Goal: Task Accomplishment & Management: Use online tool/utility

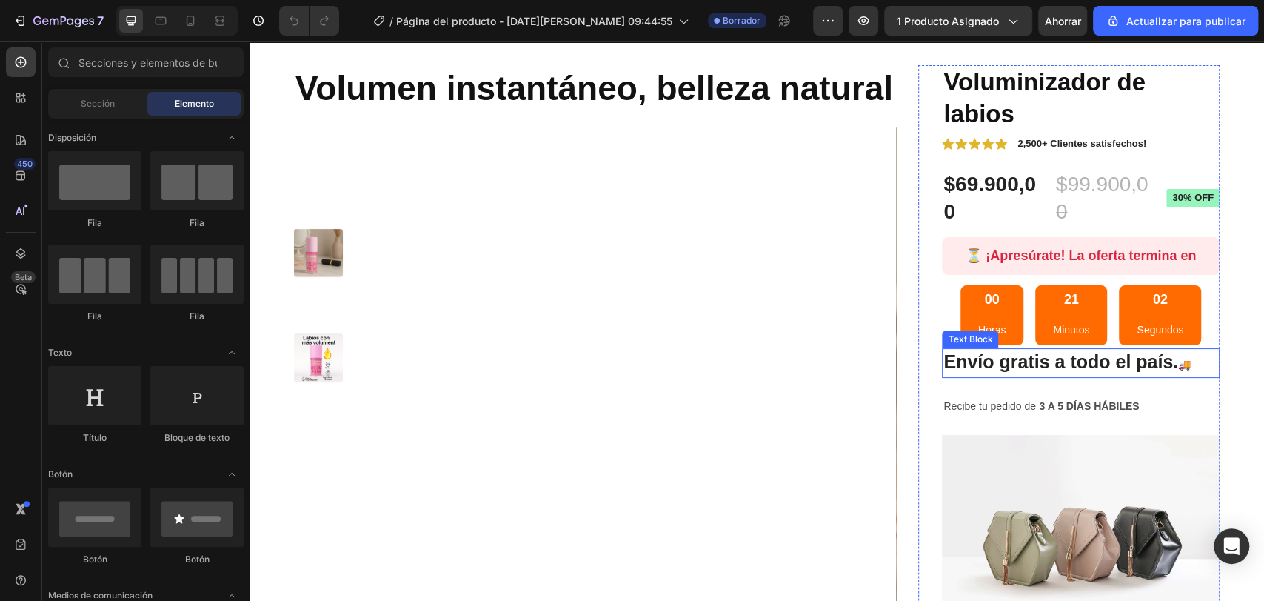
scroll to position [164, 0]
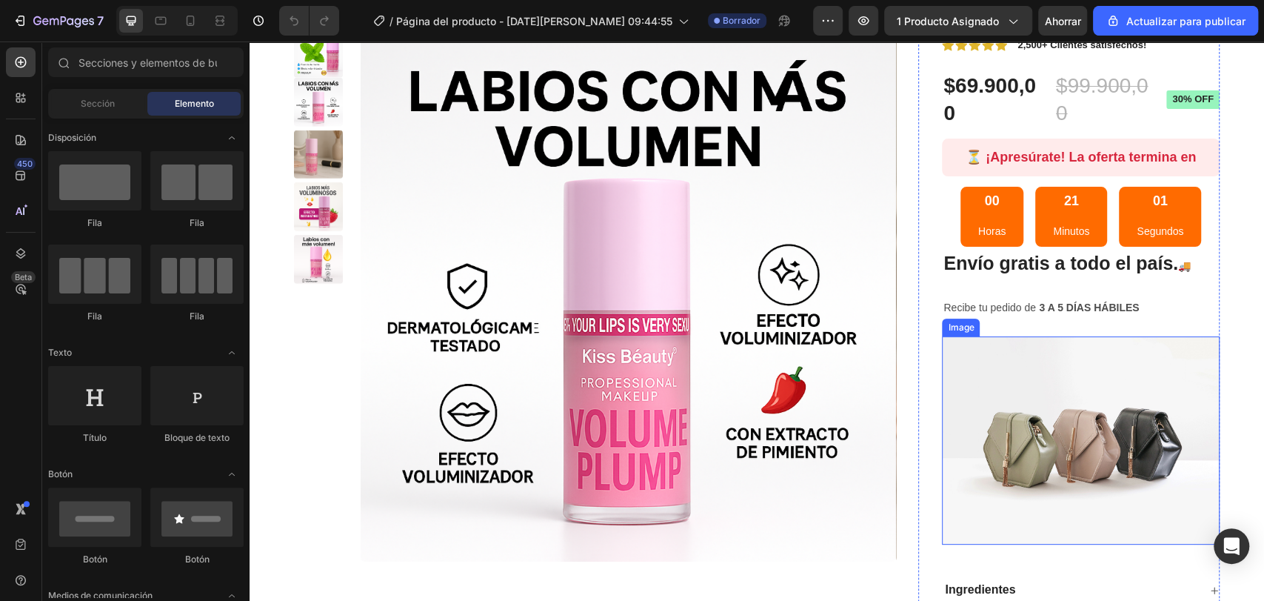
click at [1063, 375] on img at bounding box center [1081, 440] width 278 height 208
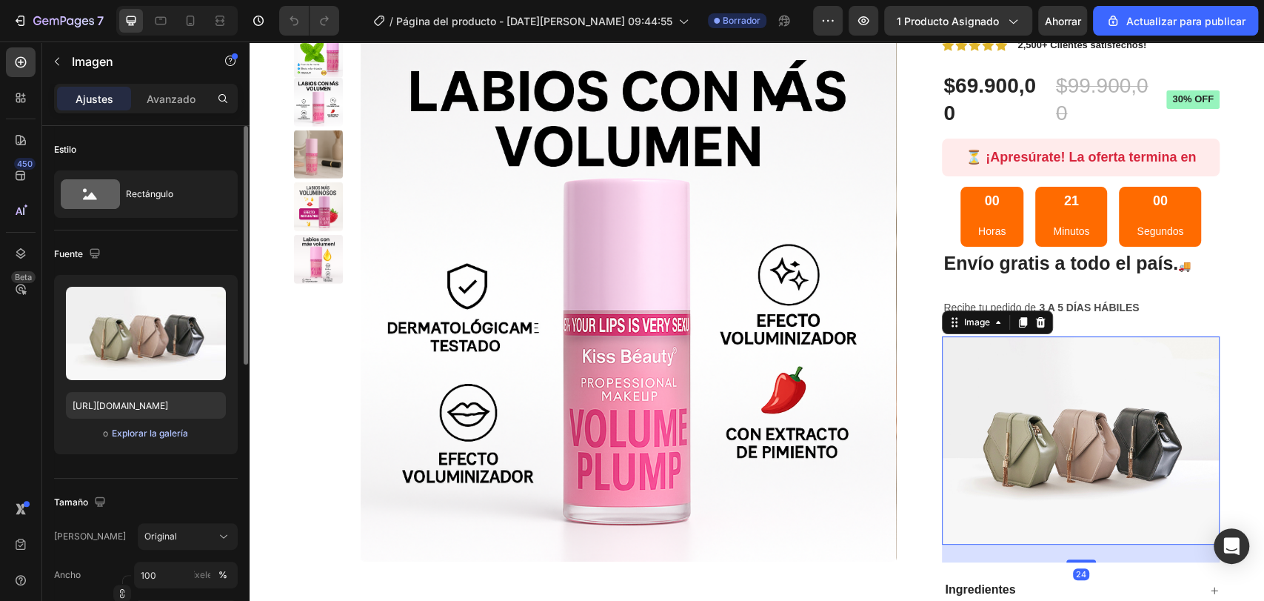
click at [170, 435] on font "Explorar la galería" at bounding box center [150, 432] width 76 height 11
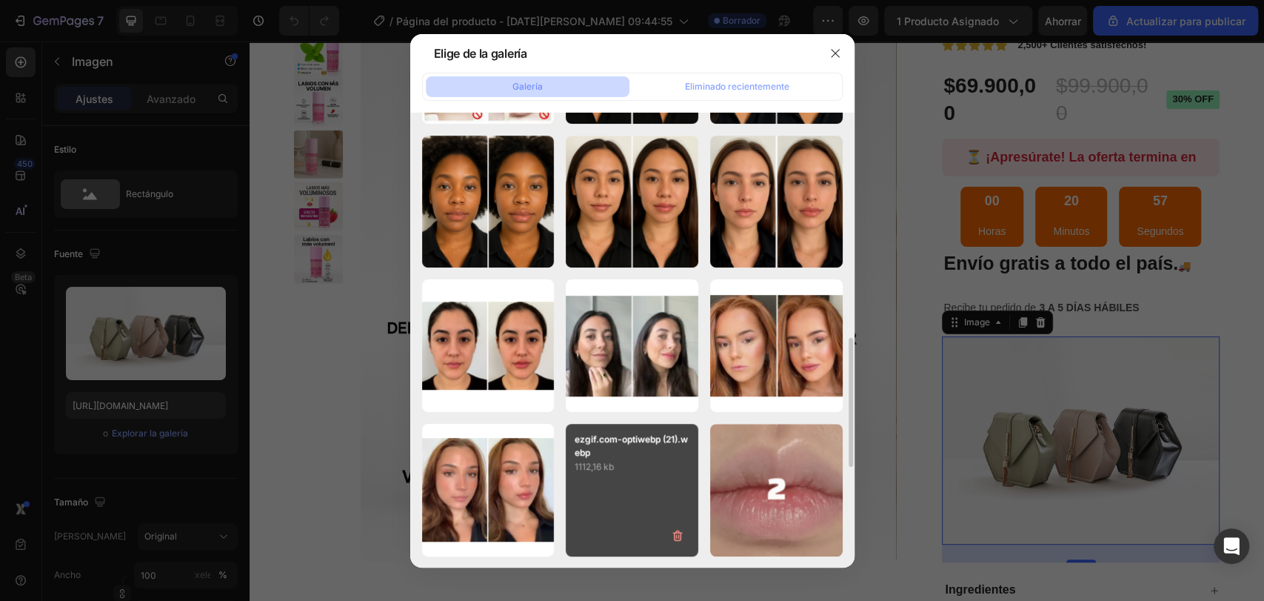
scroll to position [504, 0]
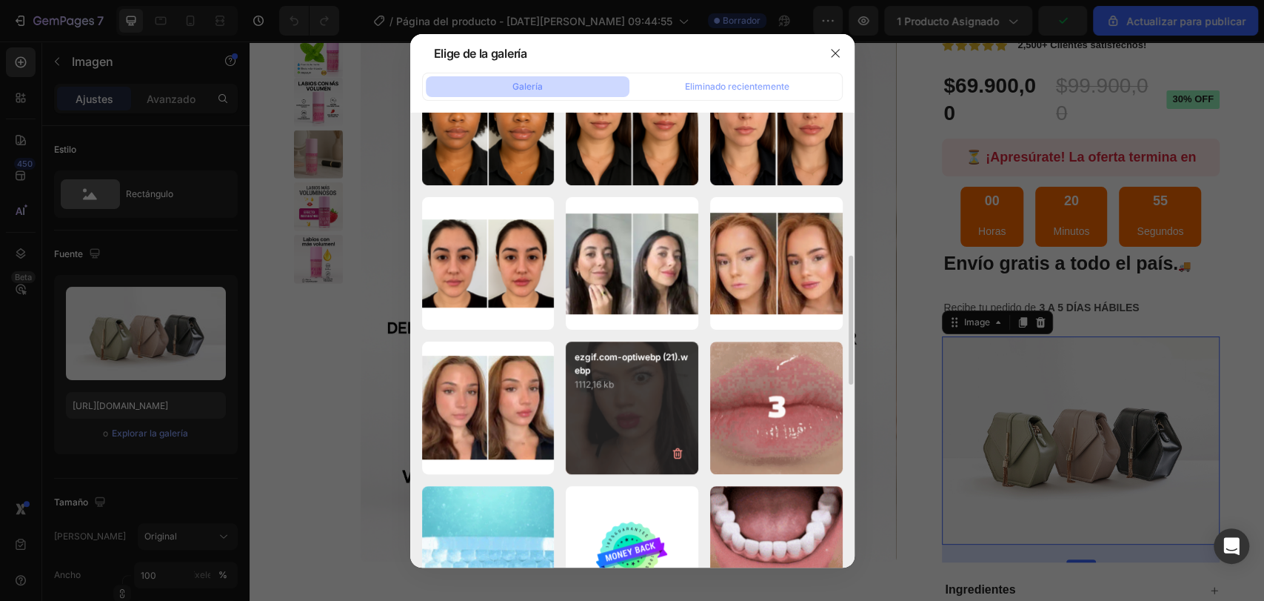
click at [644, 383] on p "1112,16 kb" at bounding box center [632, 384] width 115 height 15
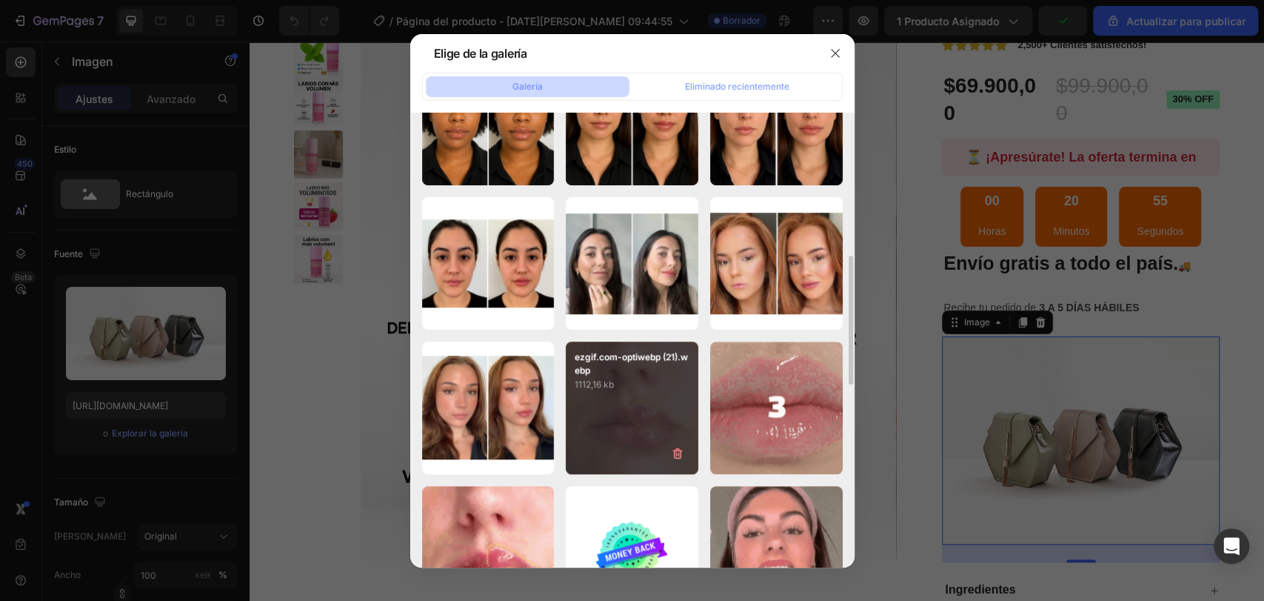
type input "[URL][DOMAIN_NAME]"
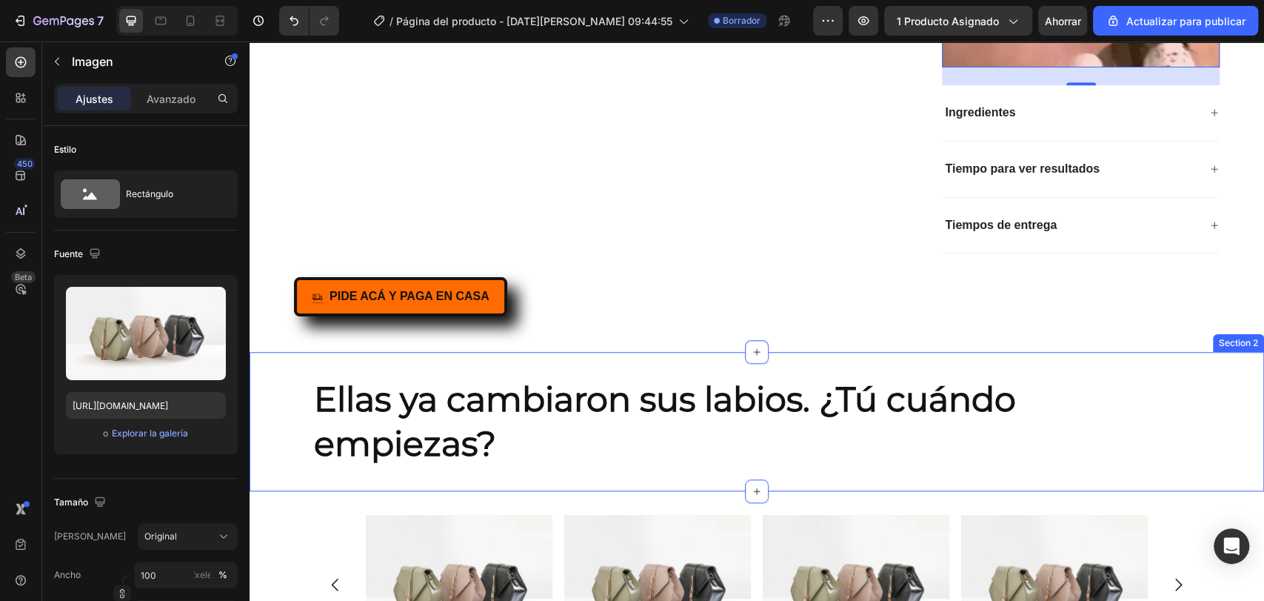
scroll to position [823, 0]
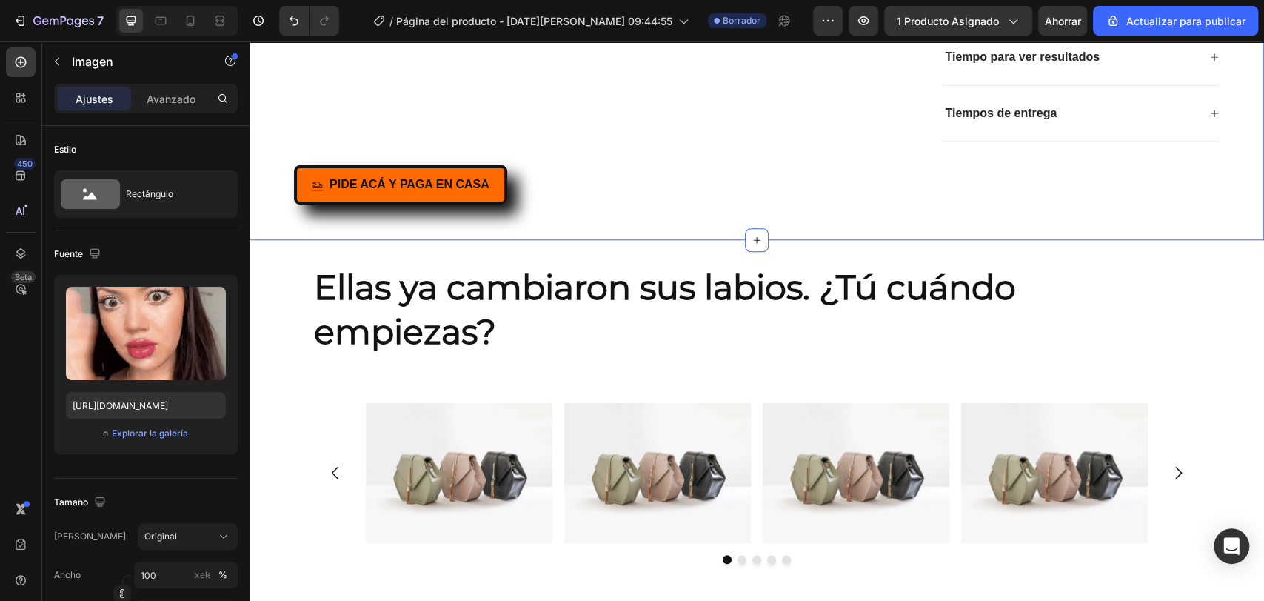
click at [550, 182] on div "PIDE ACÁ Y PAGA EN CASA Button" at bounding box center [757, 184] width 926 height 39
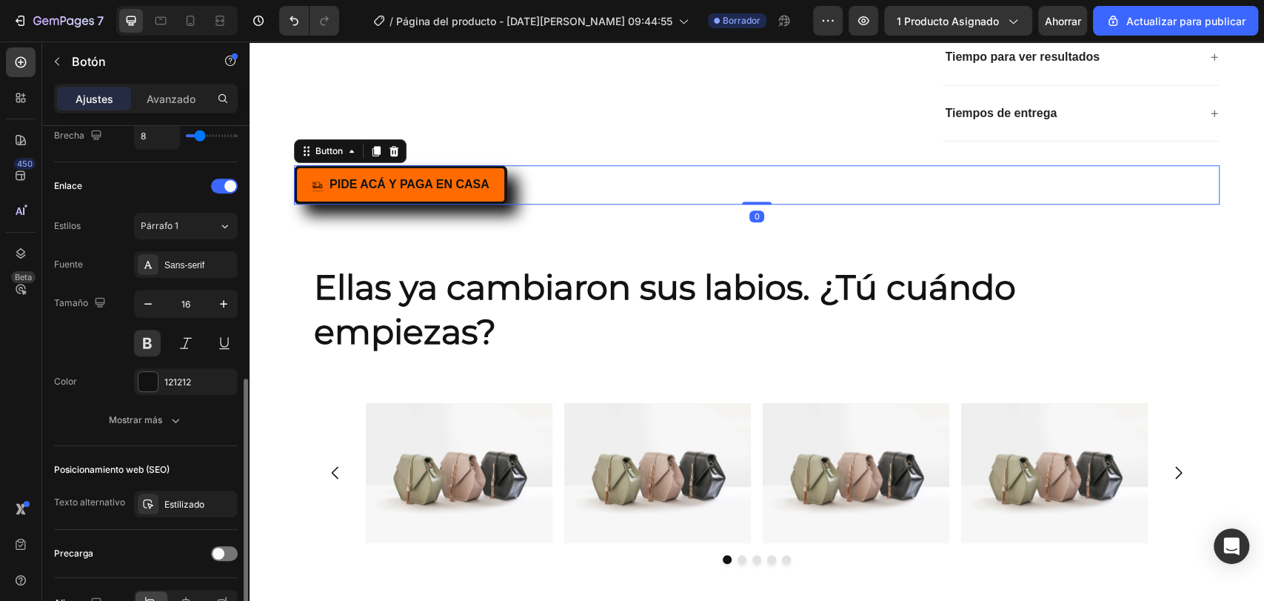
scroll to position [661, 0]
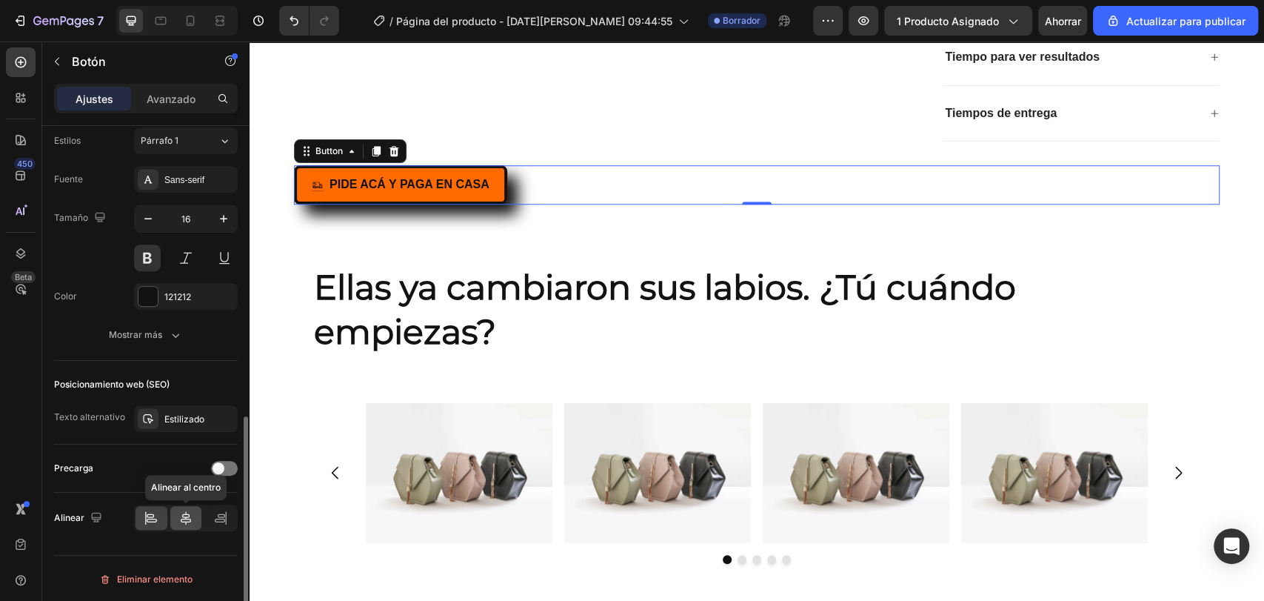
click at [184, 520] on icon at bounding box center [185, 517] width 15 height 15
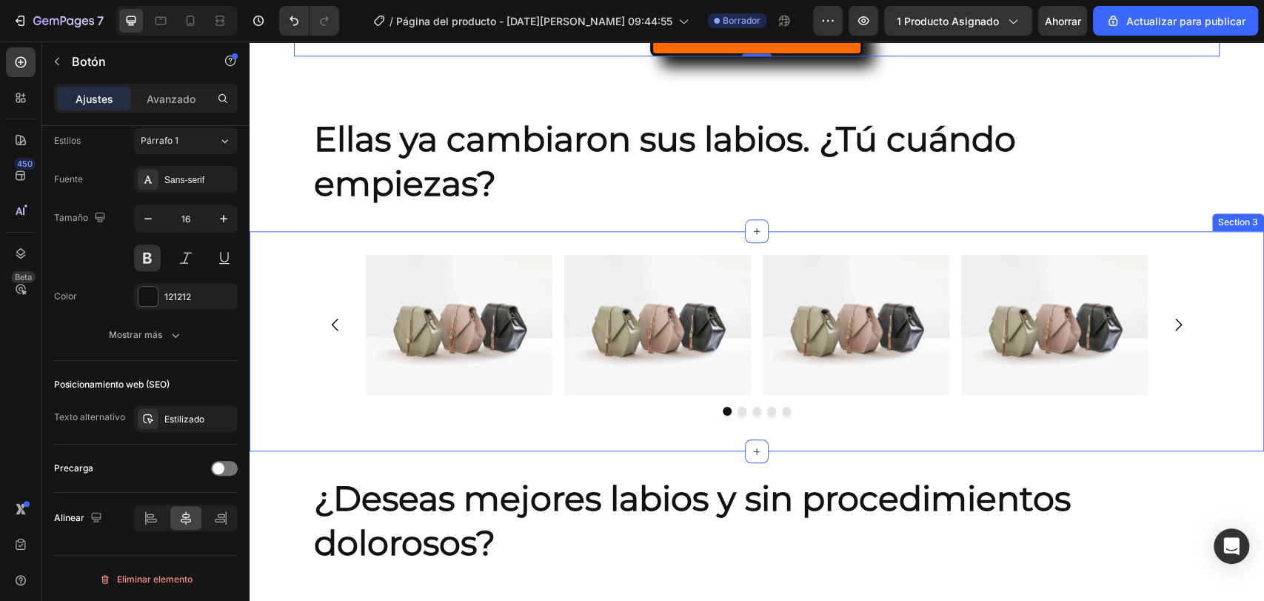
scroll to position [987, 0]
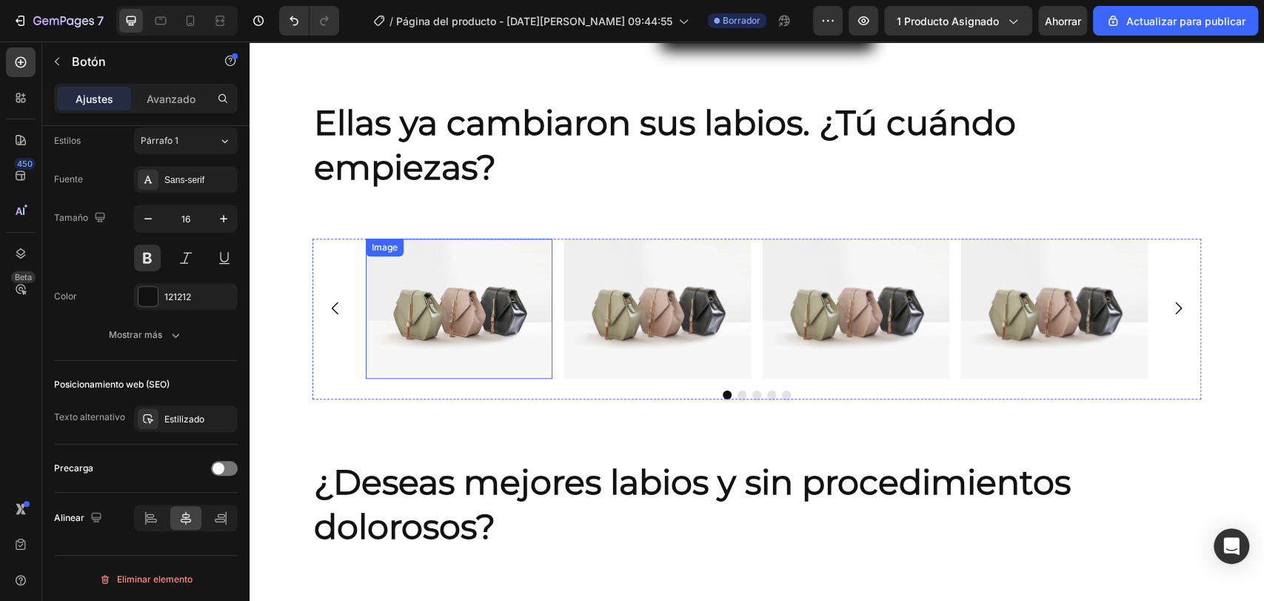
click at [478, 313] on img at bounding box center [459, 308] width 187 height 140
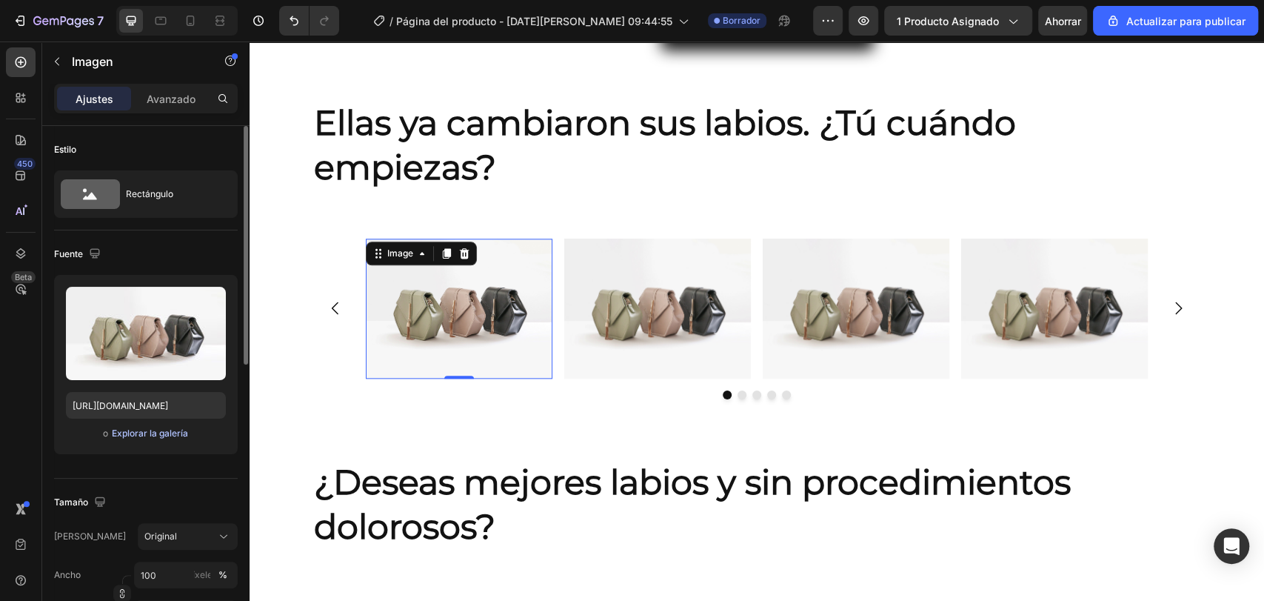
click at [164, 431] on font "Explorar la galería" at bounding box center [150, 432] width 76 height 11
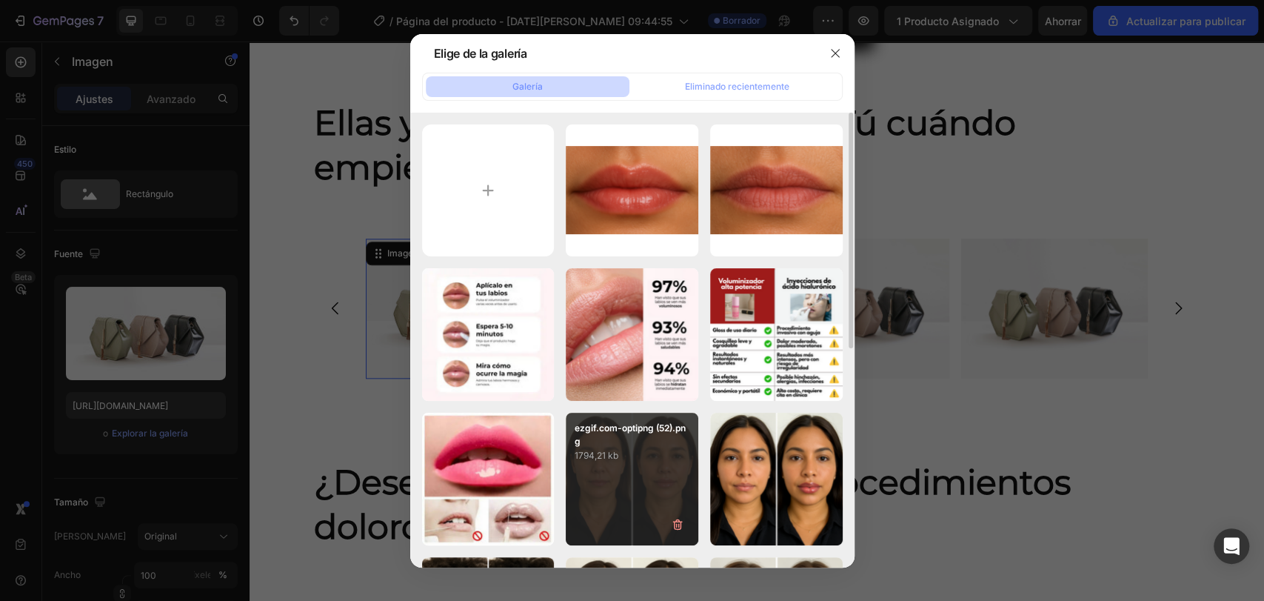
scroll to position [82, 0]
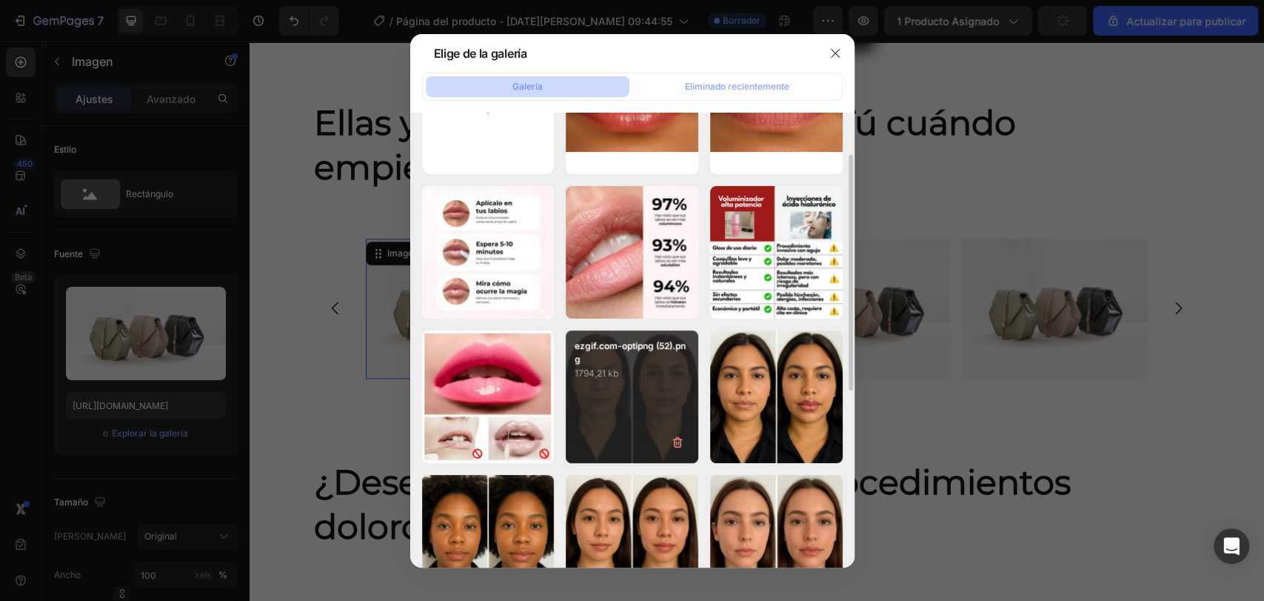
click at [620, 384] on div "ezgif.com-optipng (52).png 1794,21 kb" at bounding box center [632, 396] width 133 height 133
type input "[URL][DOMAIN_NAME]"
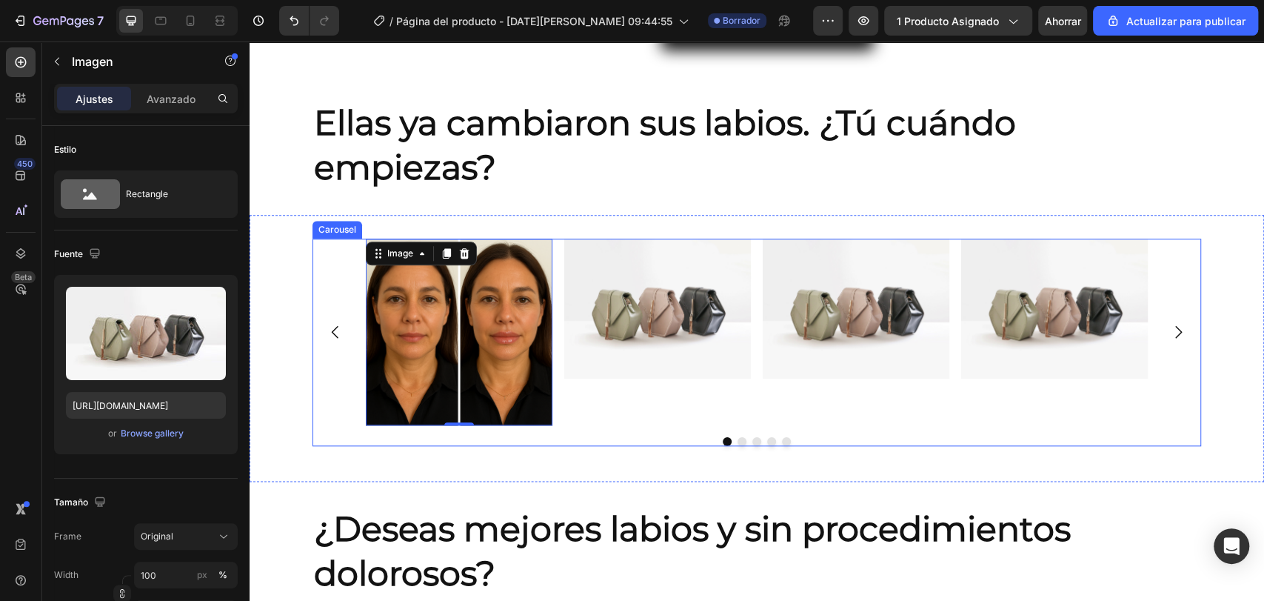
click at [631, 337] on img at bounding box center [657, 308] width 187 height 140
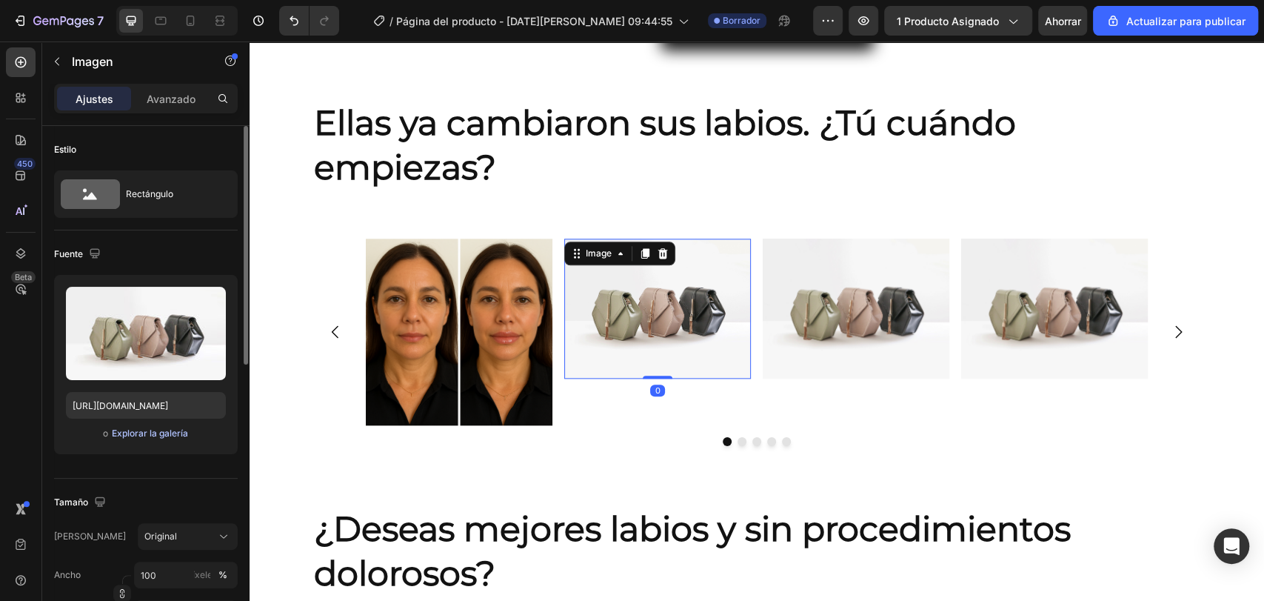
click at [151, 429] on font "Explorar la galería" at bounding box center [150, 432] width 76 height 11
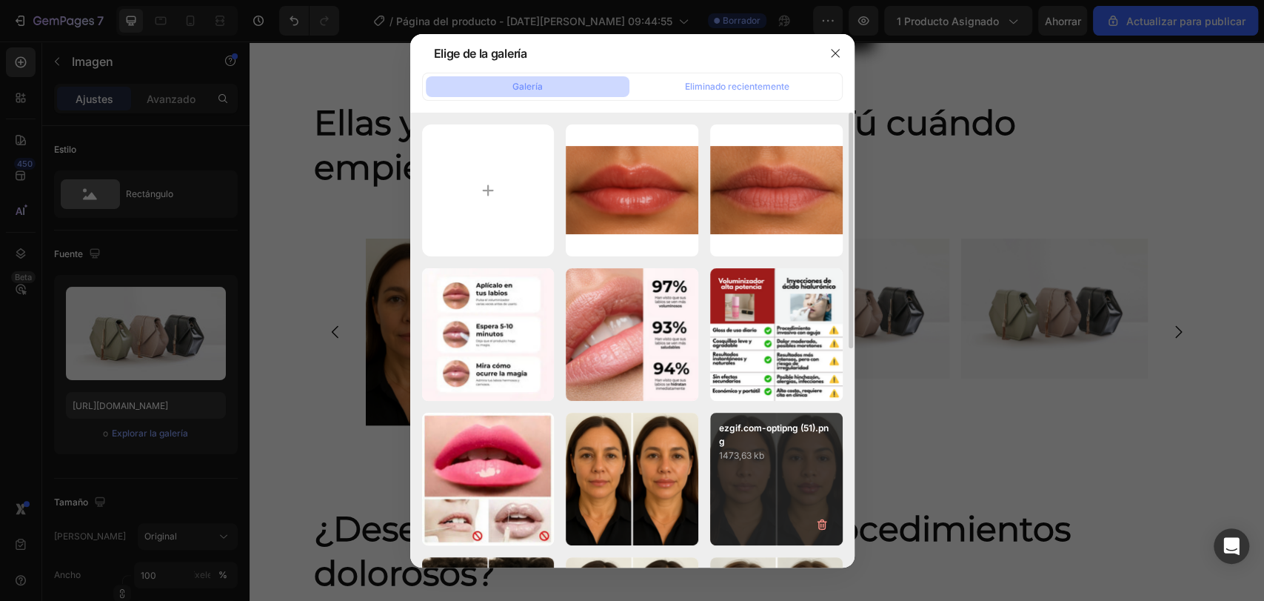
click at [788, 483] on div "ezgif.com-optipng (51).png 1473,63 kb" at bounding box center [776, 478] width 133 height 133
type input "[URL][DOMAIN_NAME]"
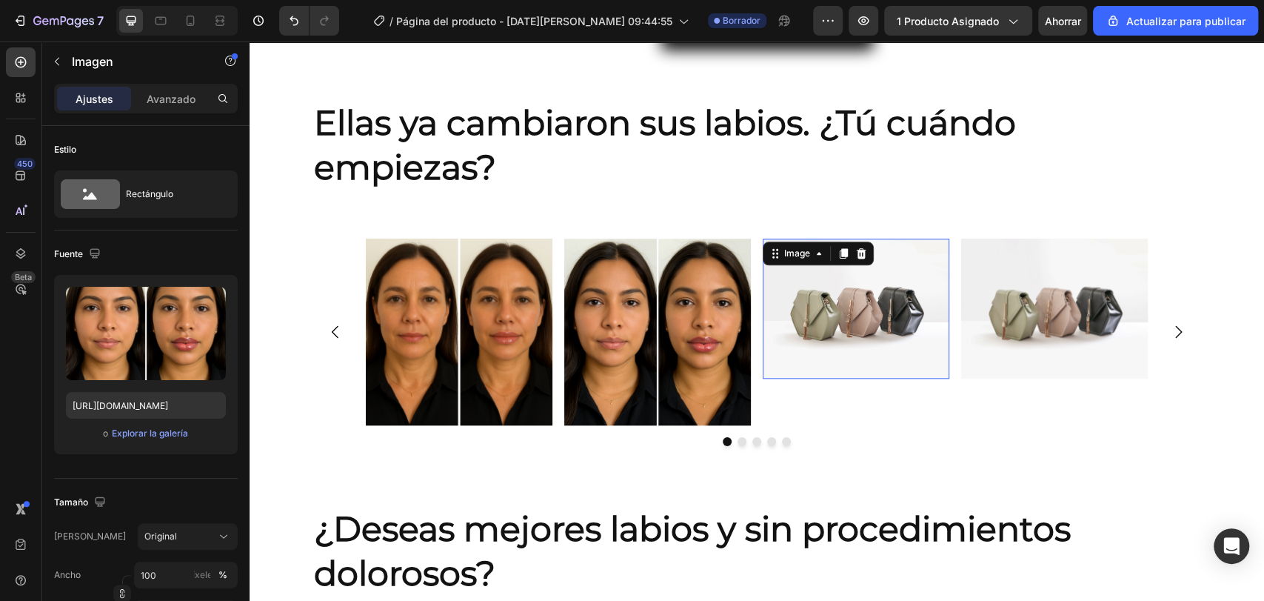
click at [872, 307] on img at bounding box center [856, 308] width 187 height 140
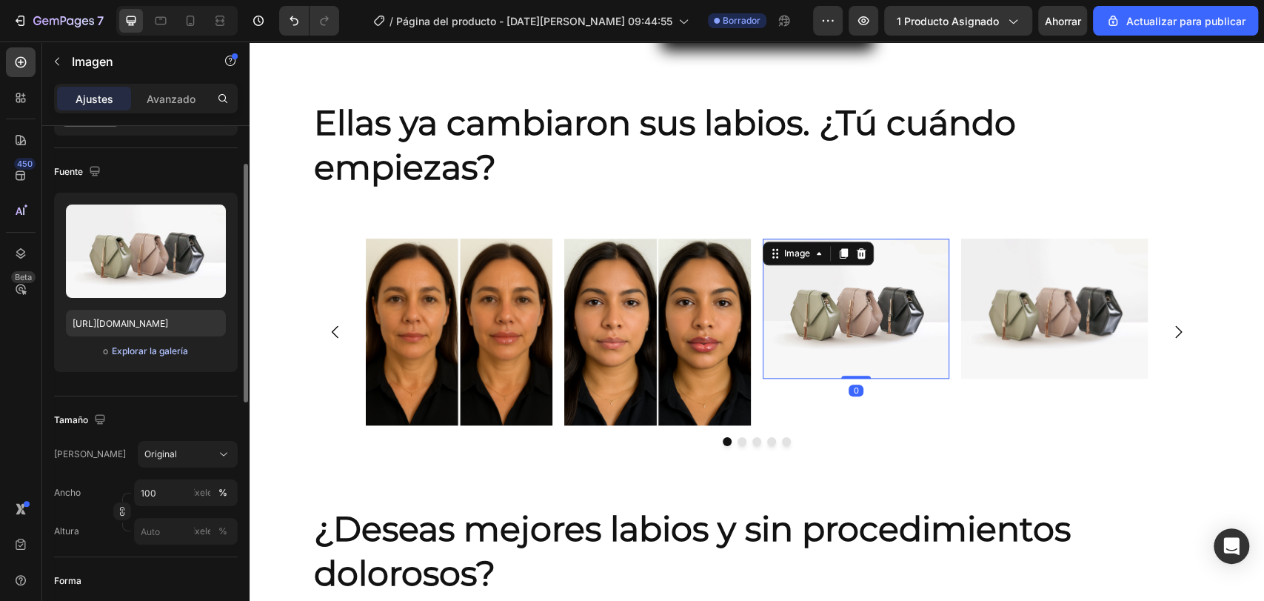
click at [160, 348] on font "Explorar la galería" at bounding box center [150, 350] width 76 height 11
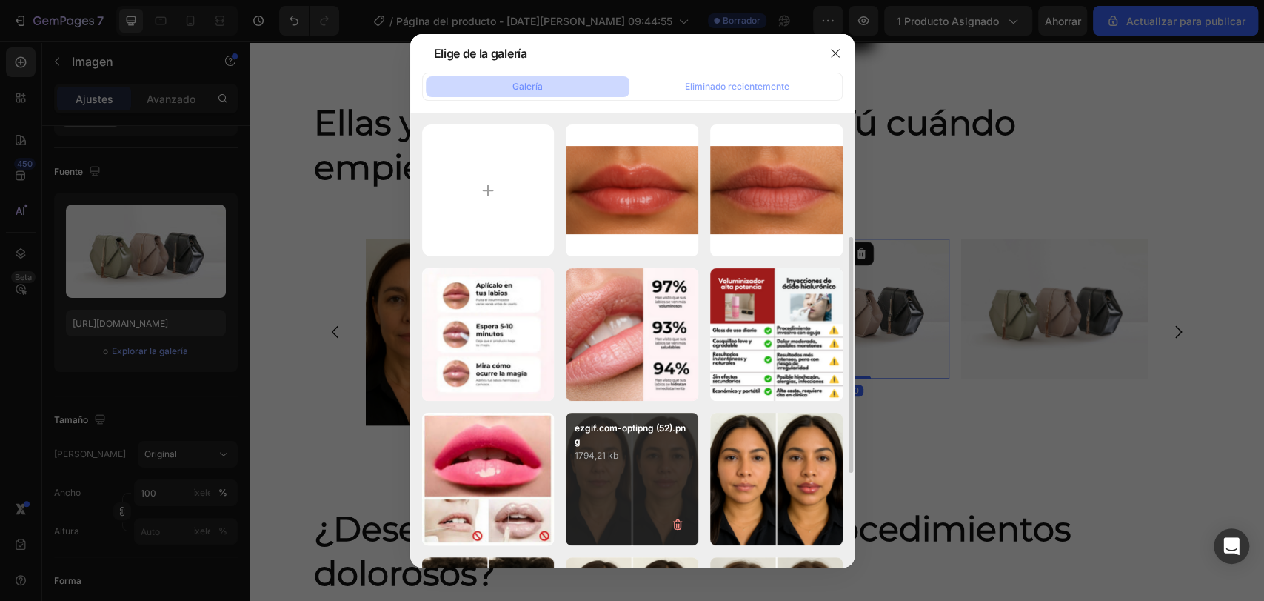
scroll to position [164, 0]
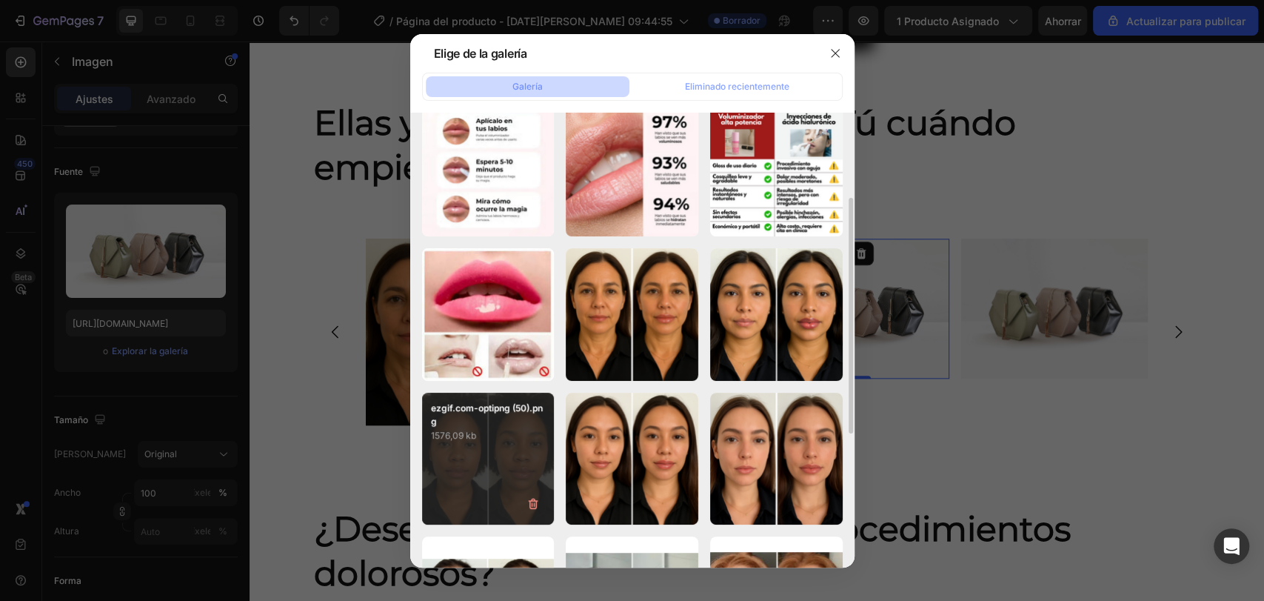
click at [498, 438] on p "1576,09 kb" at bounding box center [488, 435] width 115 height 15
type input "[URL][DOMAIN_NAME]"
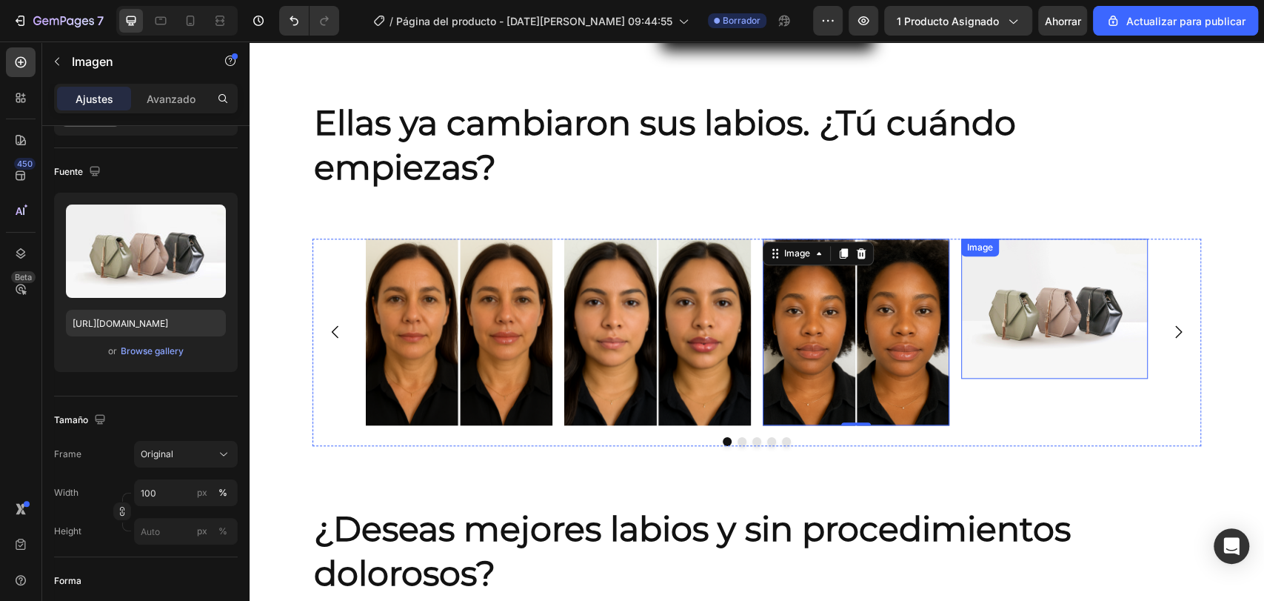
click at [1024, 307] on img at bounding box center [1054, 308] width 187 height 140
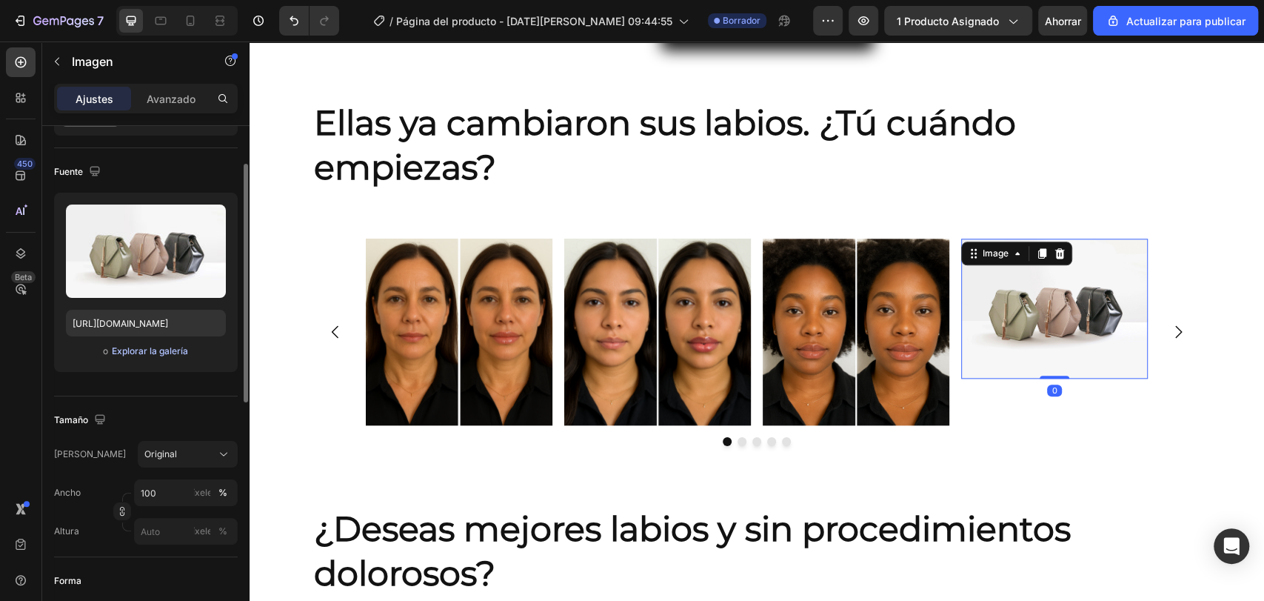
click at [167, 349] on font "Explorar la galería" at bounding box center [150, 350] width 76 height 11
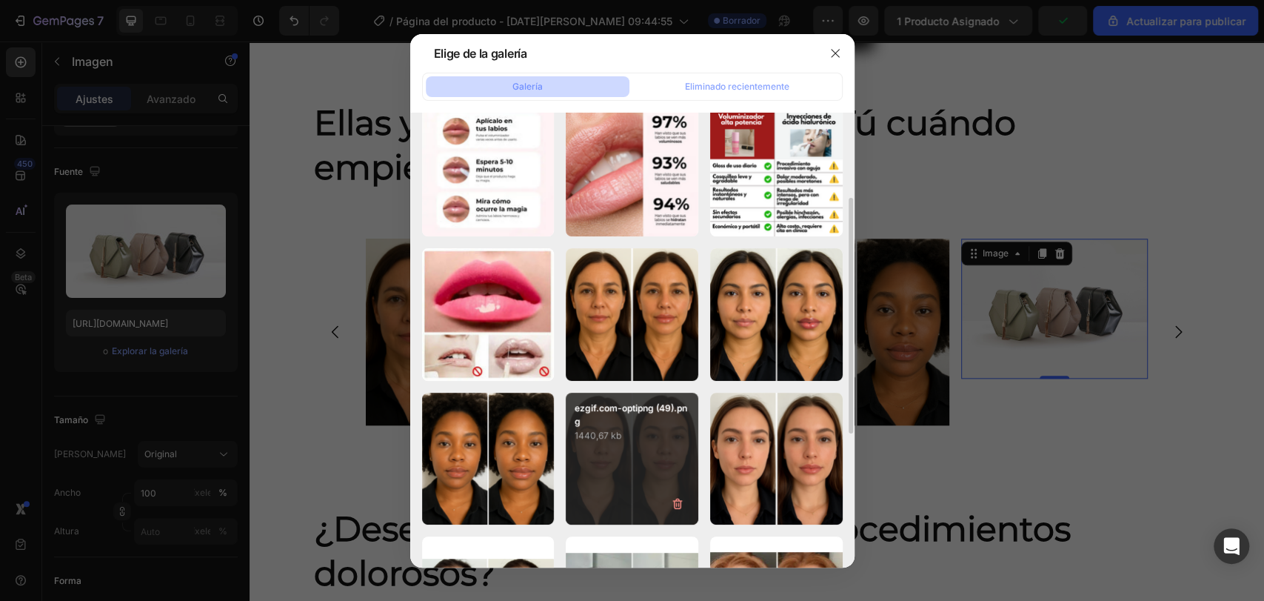
click at [644, 437] on p "1440,67 kb" at bounding box center [632, 435] width 115 height 15
type input "[URL][DOMAIN_NAME]"
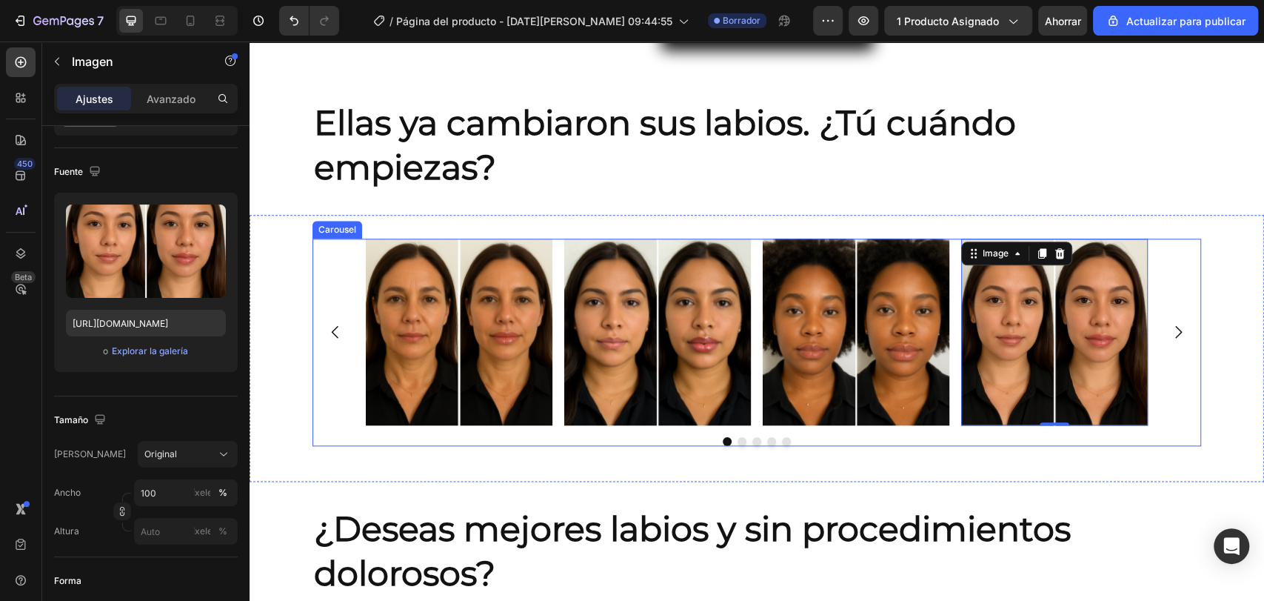
click at [1175, 323] on icon "Carousel Next Arrow" at bounding box center [1178, 332] width 18 height 18
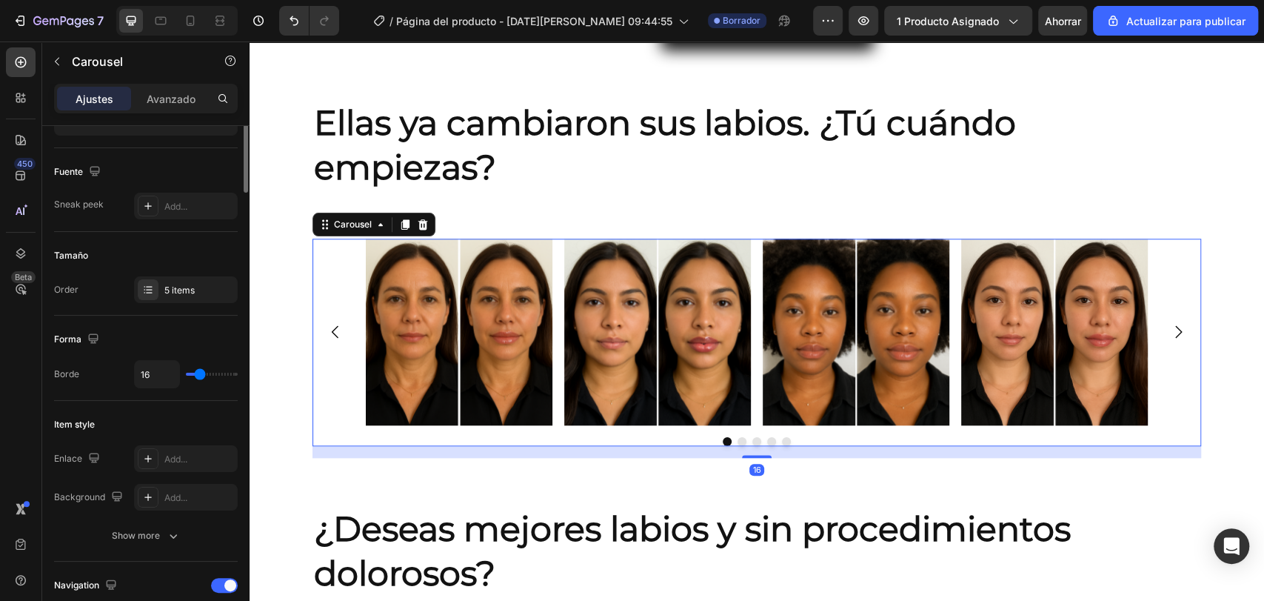
scroll to position [0, 0]
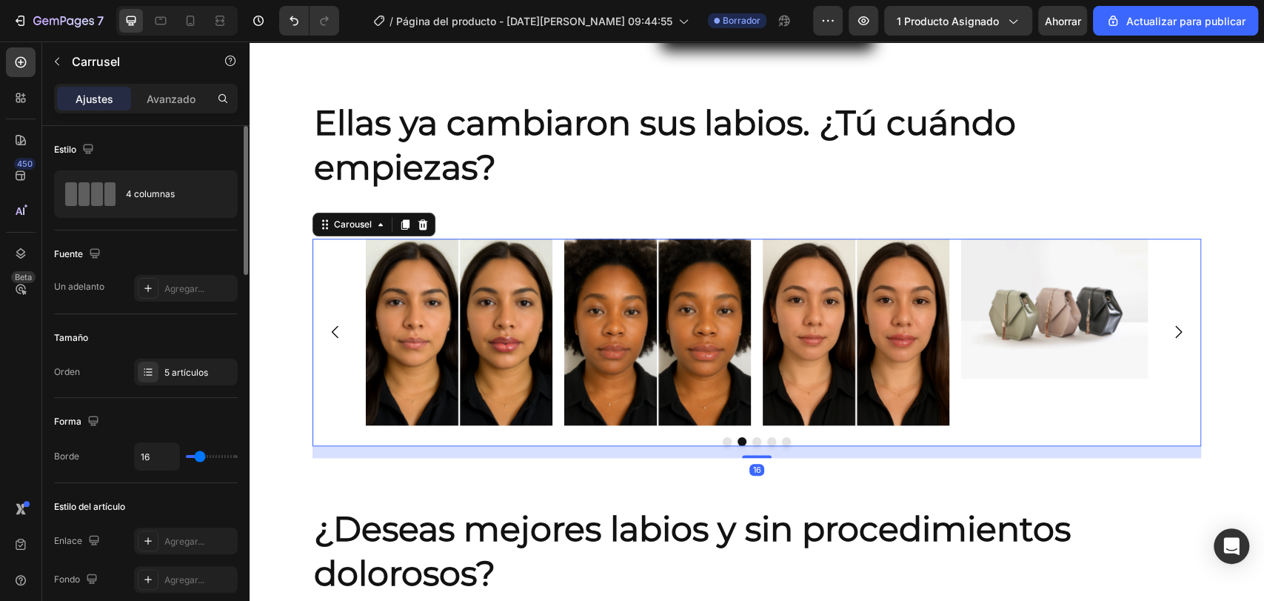
click at [1041, 301] on img at bounding box center [1054, 308] width 187 height 140
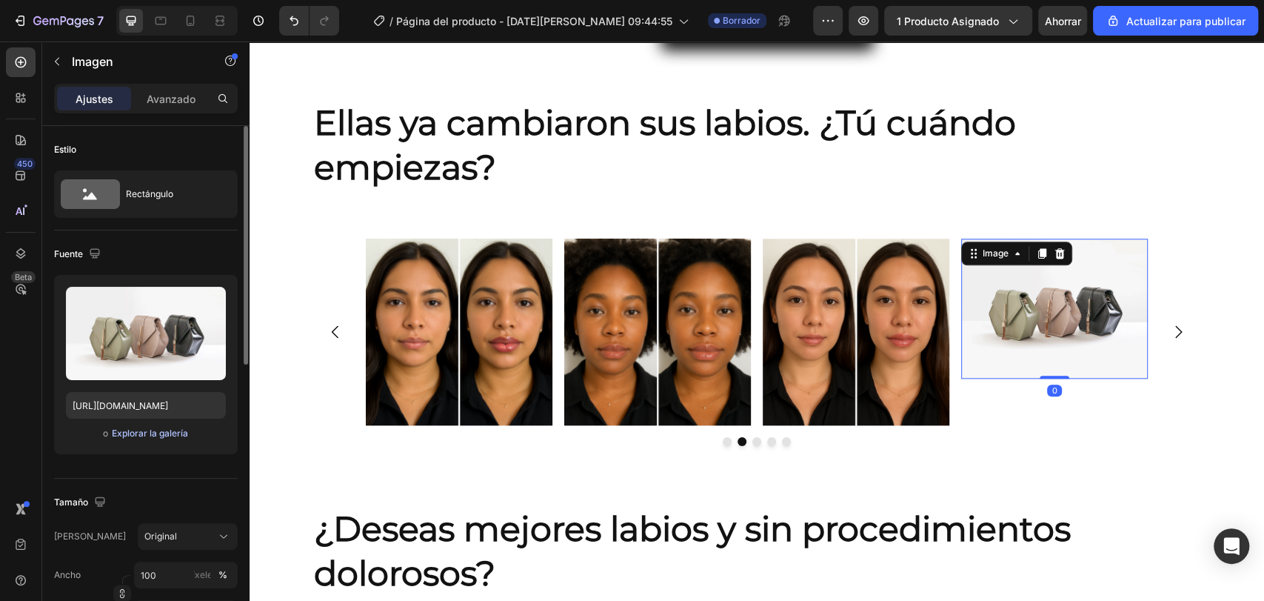
click at [169, 434] on font "Explorar la galería" at bounding box center [150, 432] width 76 height 11
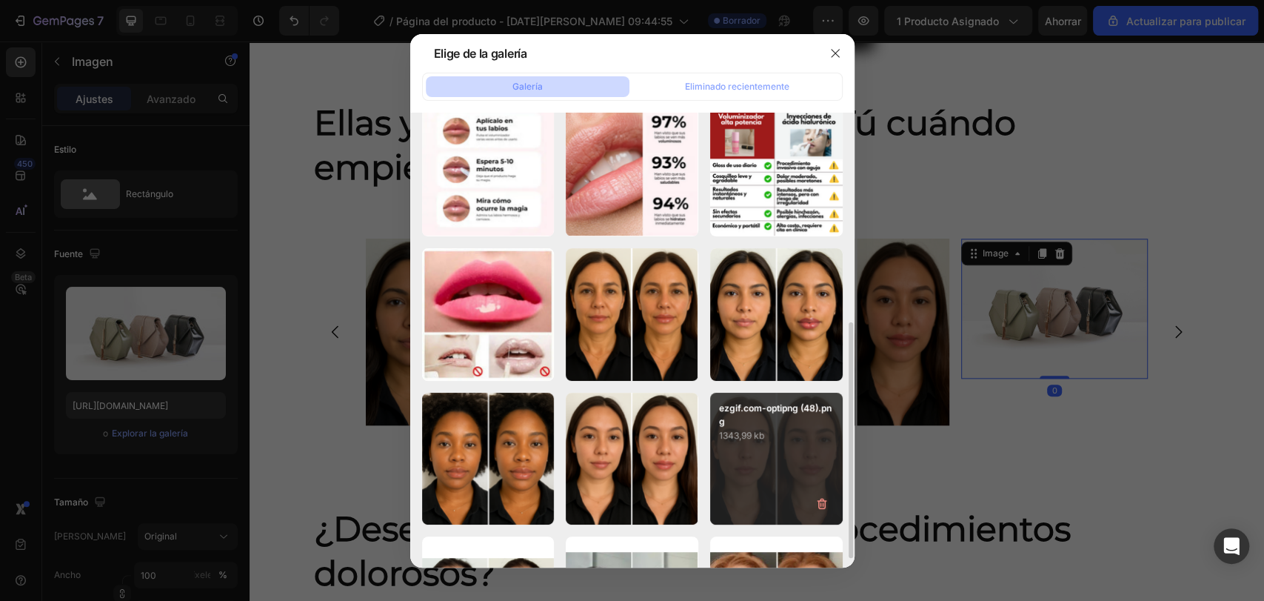
scroll to position [247, 0]
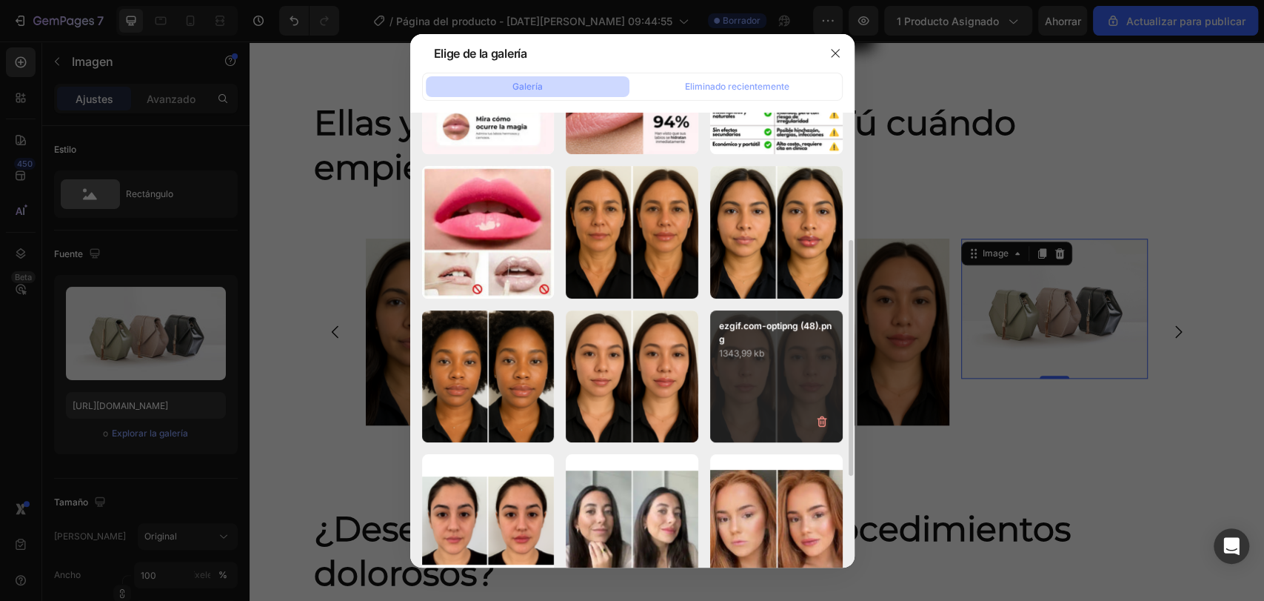
click at [749, 398] on div "ezgif.com-optipng (48).png 1343,99 kb" at bounding box center [776, 376] width 133 height 133
type input "[URL][DOMAIN_NAME]"
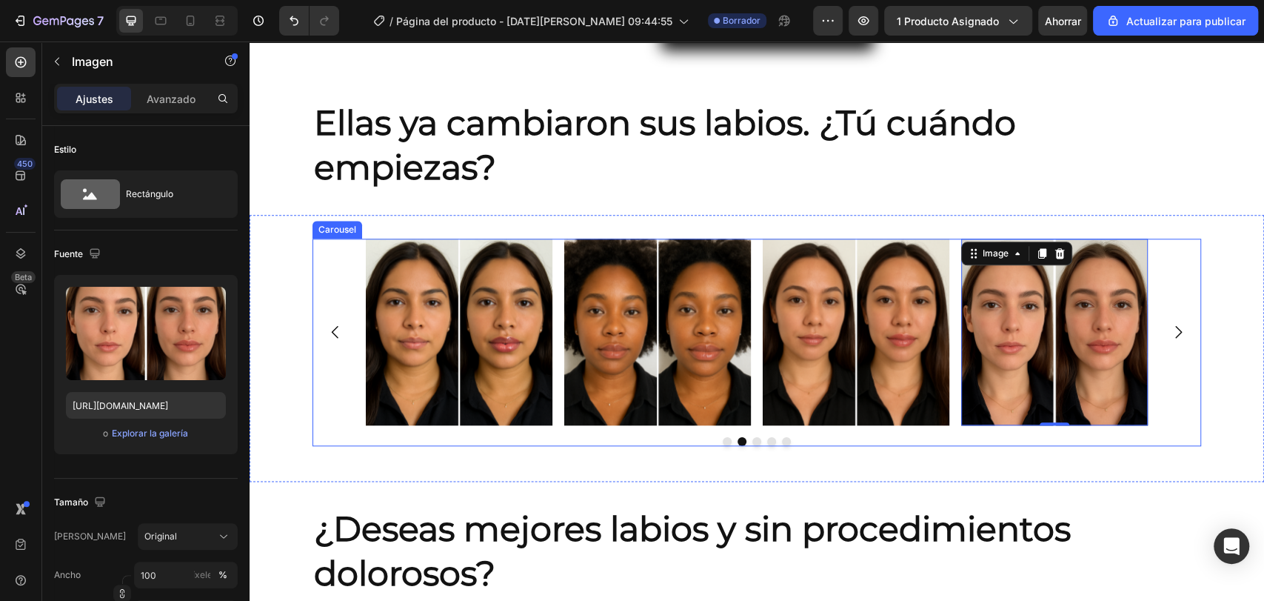
click at [333, 327] on icon "Carousel Back Arrow" at bounding box center [336, 332] width 18 height 18
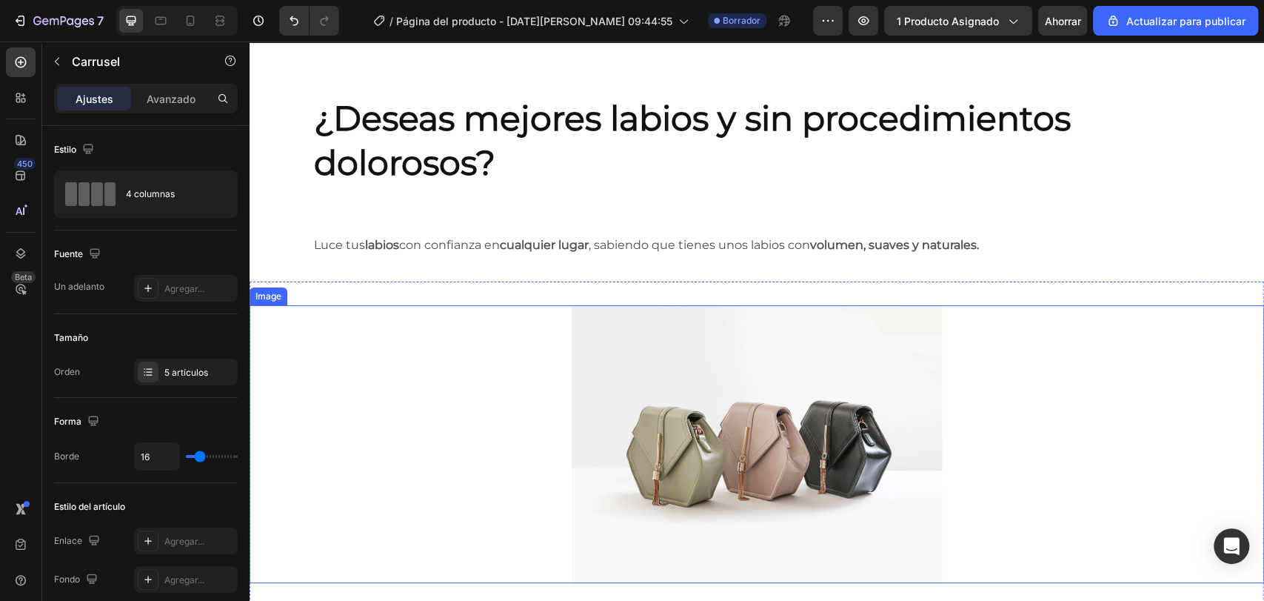
scroll to position [1481, 0]
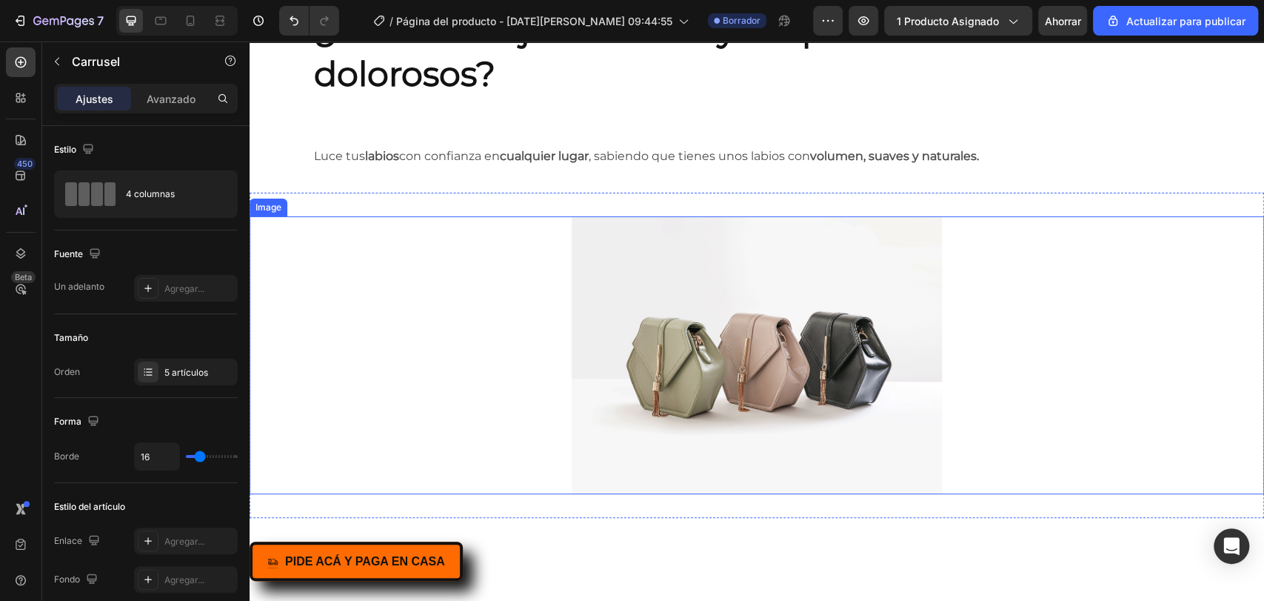
click at [753, 363] on img at bounding box center [757, 355] width 370 height 278
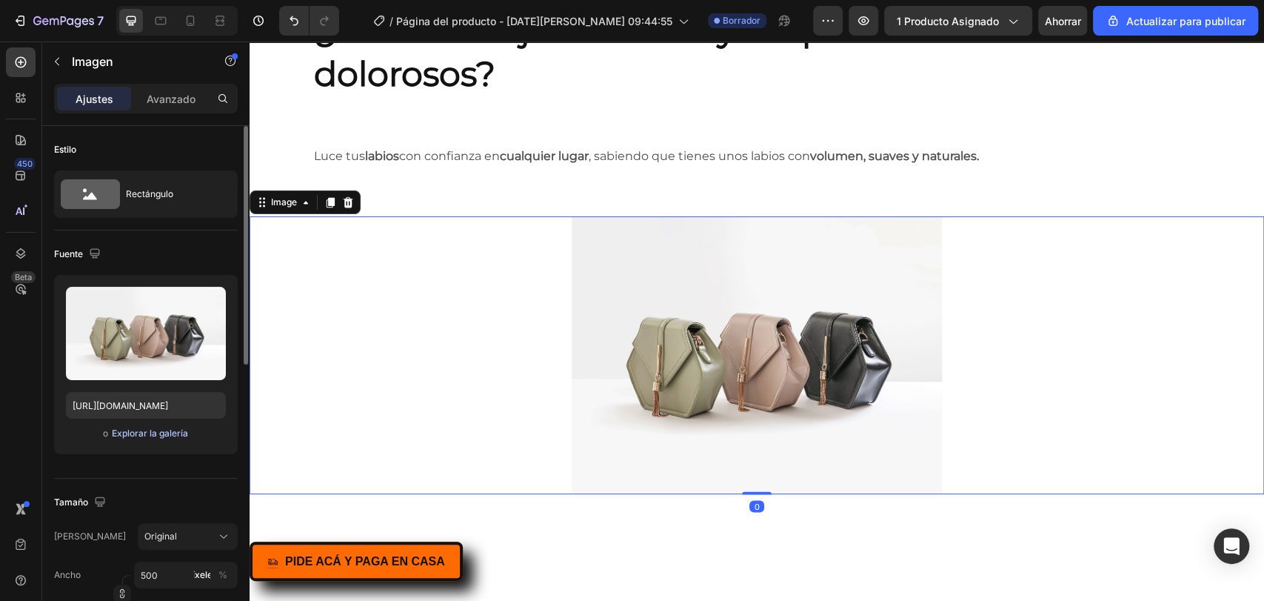
click at [127, 438] on font "Explorar la galería" at bounding box center [150, 433] width 76 height 13
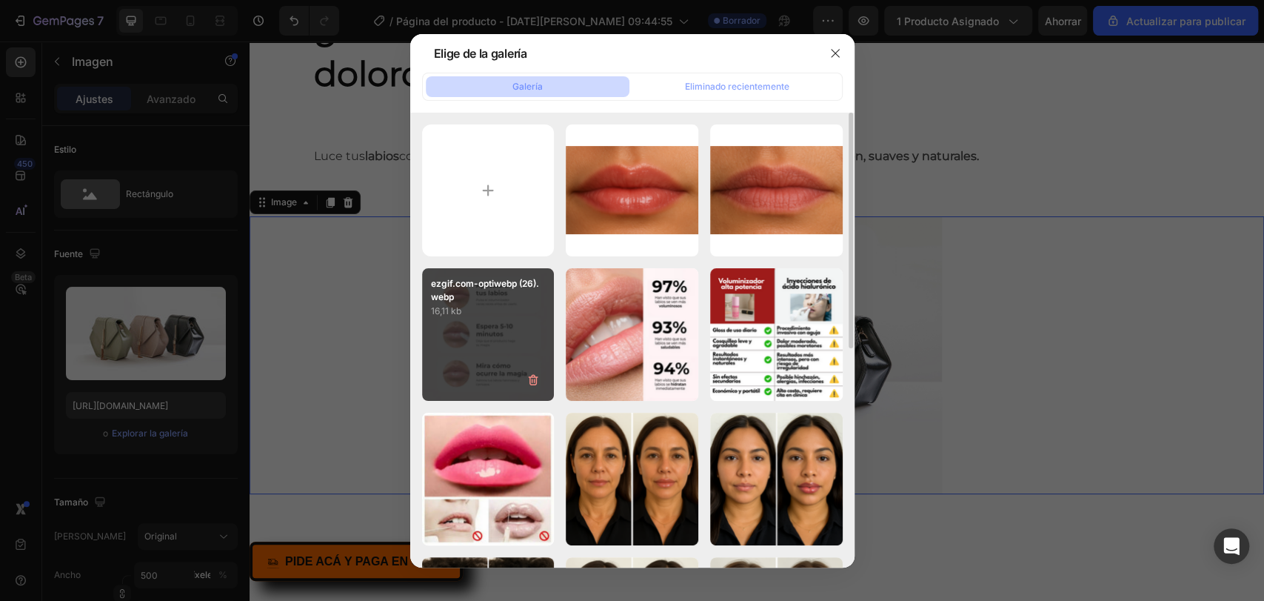
click at [492, 346] on div "ezgif.com-optiwebp (26).webp 16,11 kb" at bounding box center [488, 334] width 133 height 133
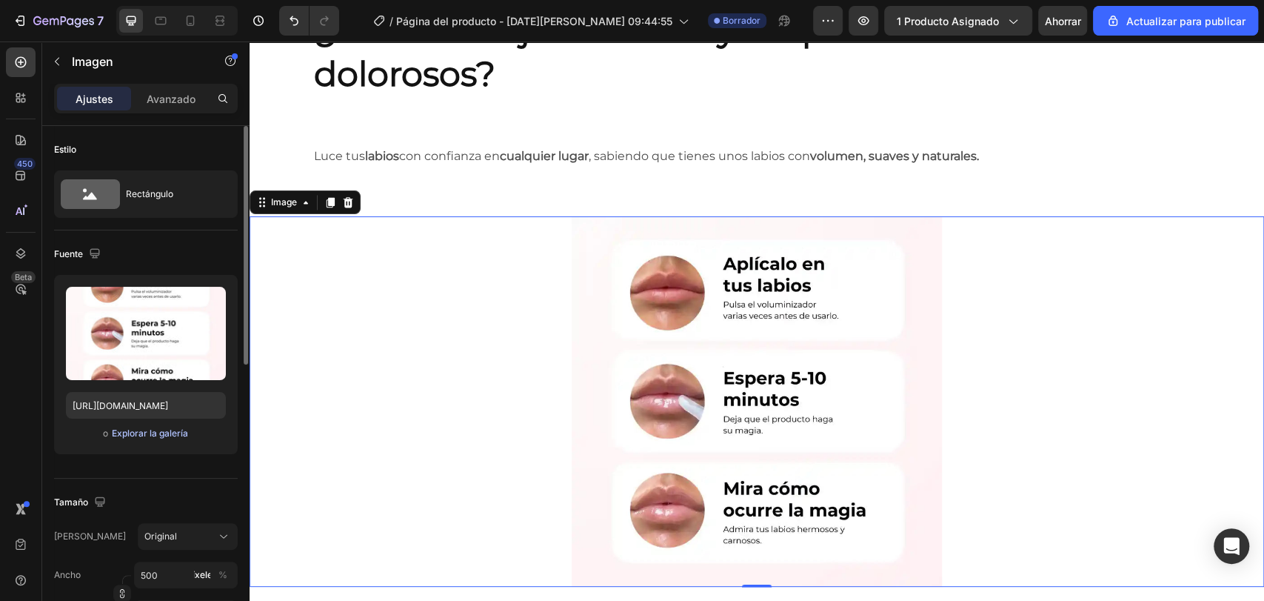
click at [161, 434] on font "Explorar la galería" at bounding box center [150, 432] width 76 height 11
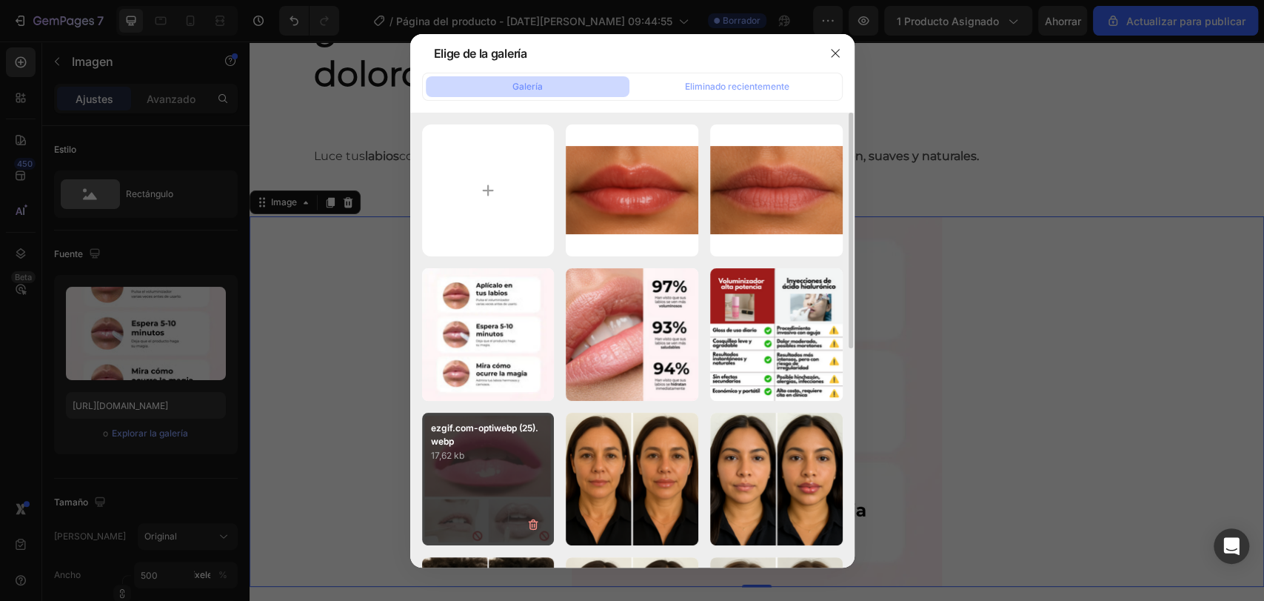
click at [435, 454] on font "17,62 kb" at bounding box center [447, 455] width 33 height 11
type input "[URL][DOMAIN_NAME]"
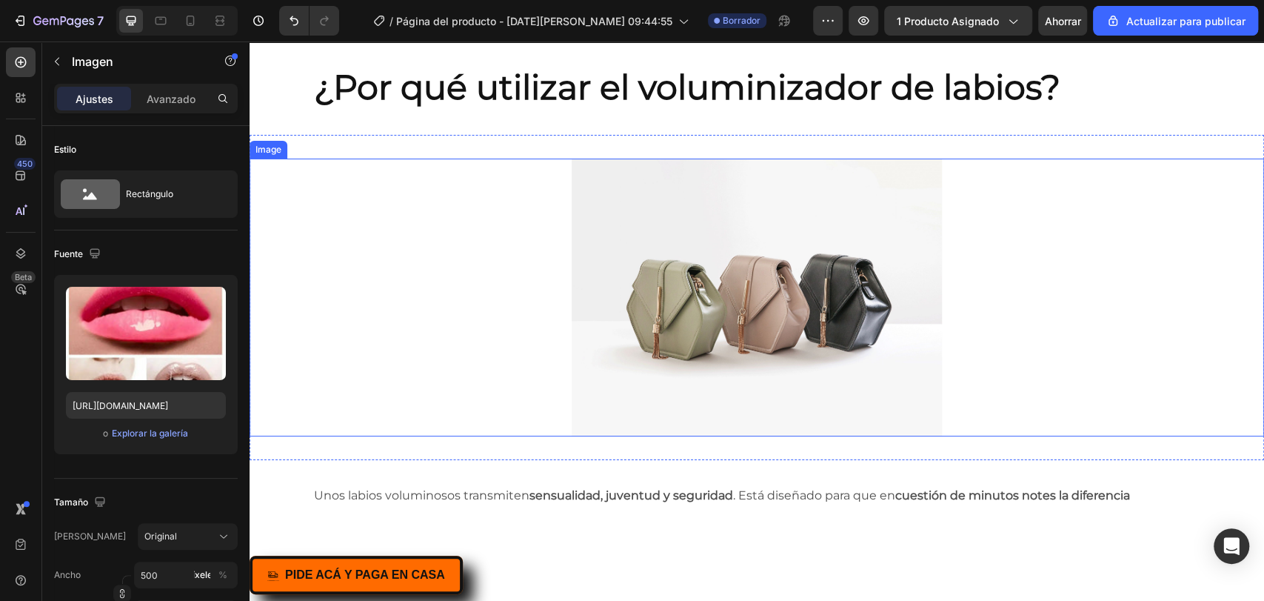
scroll to position [2139, 0]
click at [697, 282] on img at bounding box center [757, 297] width 370 height 278
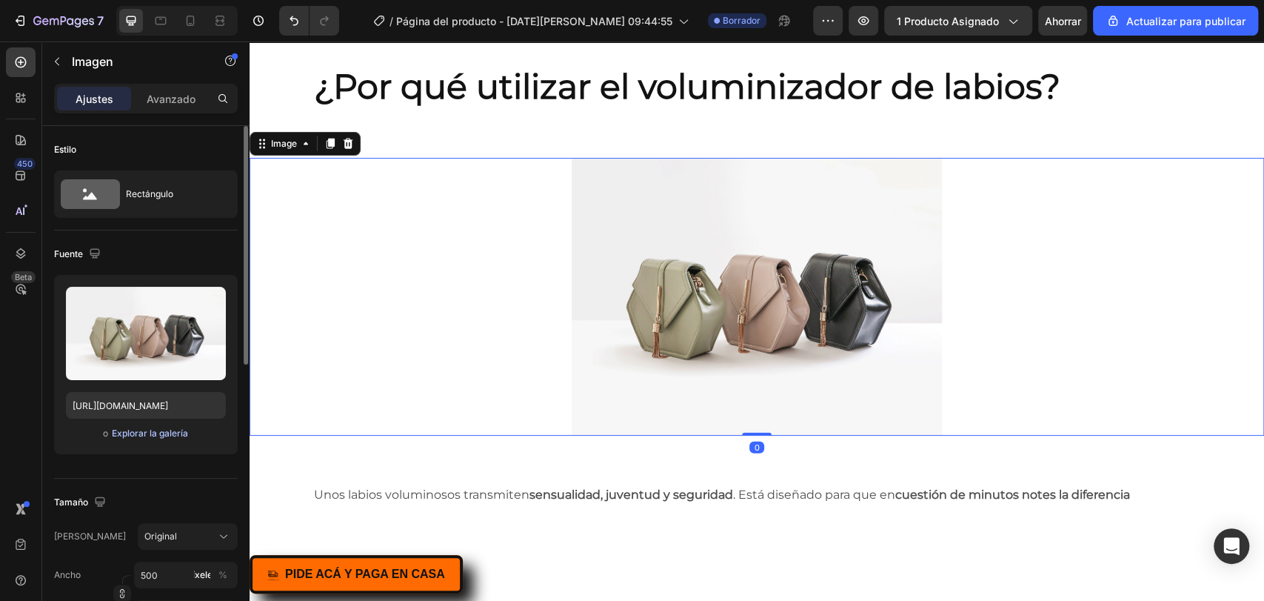
click at [178, 427] on font "Explorar la galería" at bounding box center [150, 433] width 76 height 13
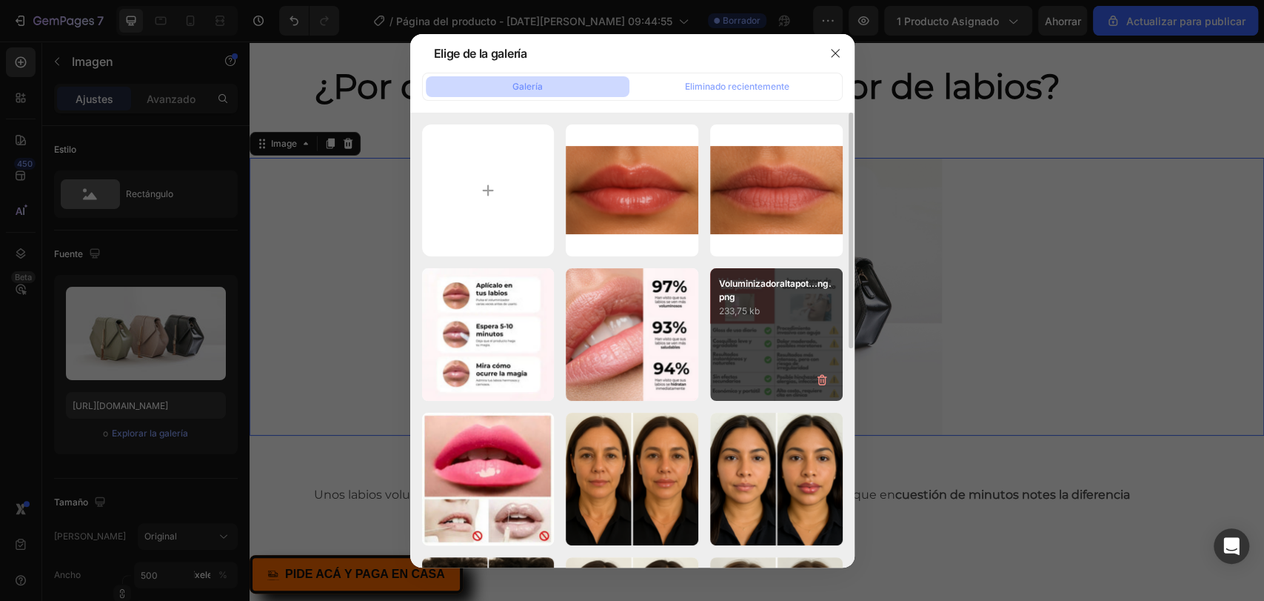
click at [765, 341] on div "Voluminizadoraltapot...ng.png 233,75 kb" at bounding box center [776, 334] width 133 height 133
type input "[URL][DOMAIN_NAME]"
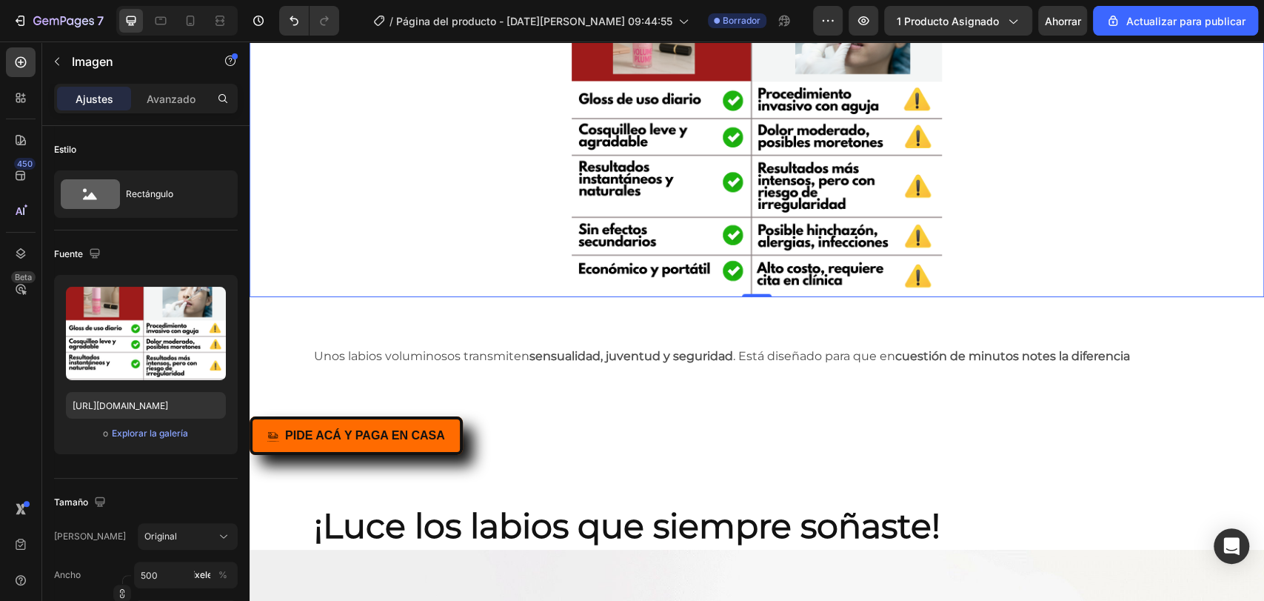
scroll to position [2468, 0]
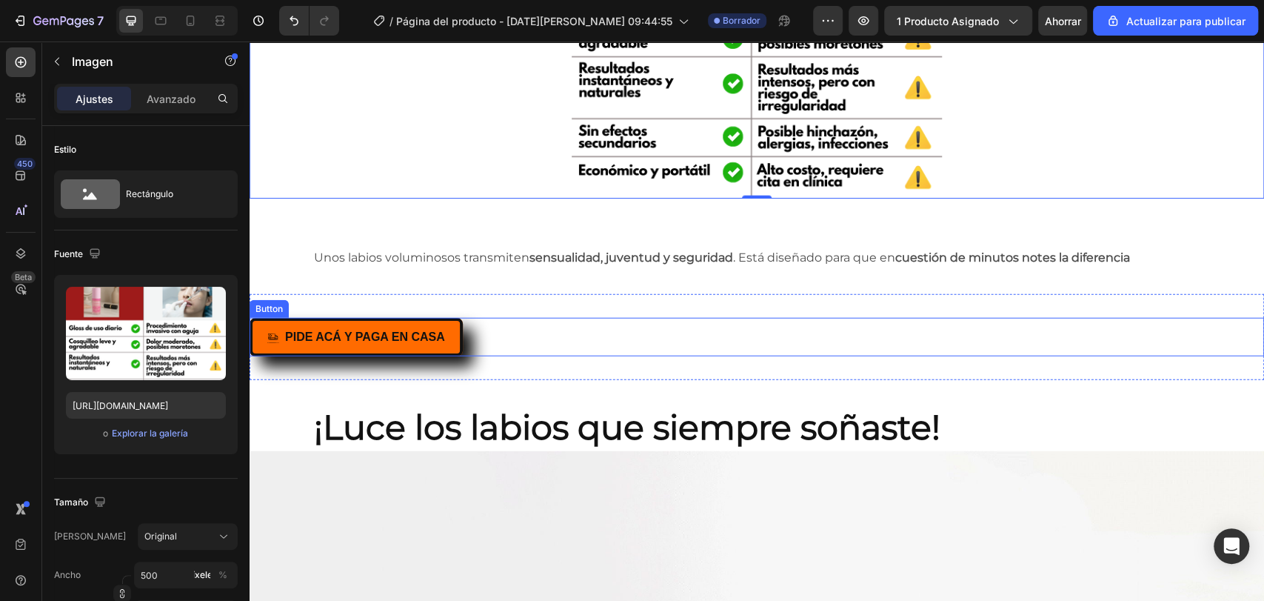
click at [589, 345] on div "PIDE ACÁ Y PAGA EN CASA Button" at bounding box center [757, 337] width 1015 height 39
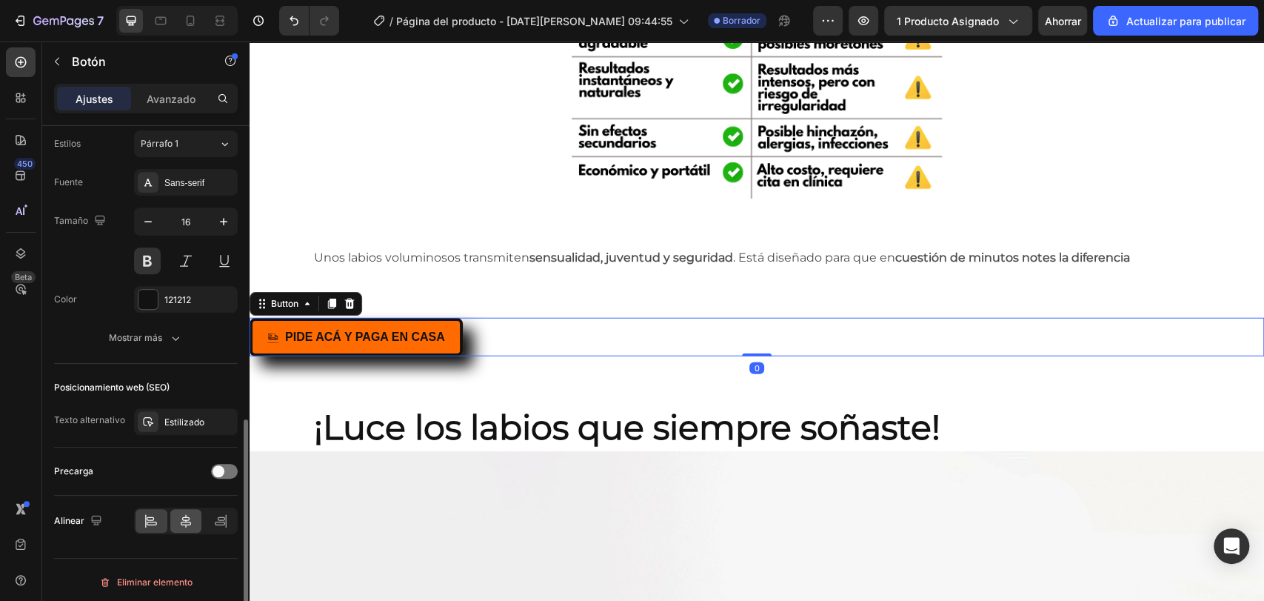
scroll to position [661, 0]
click at [188, 511] on icon at bounding box center [185, 517] width 15 height 15
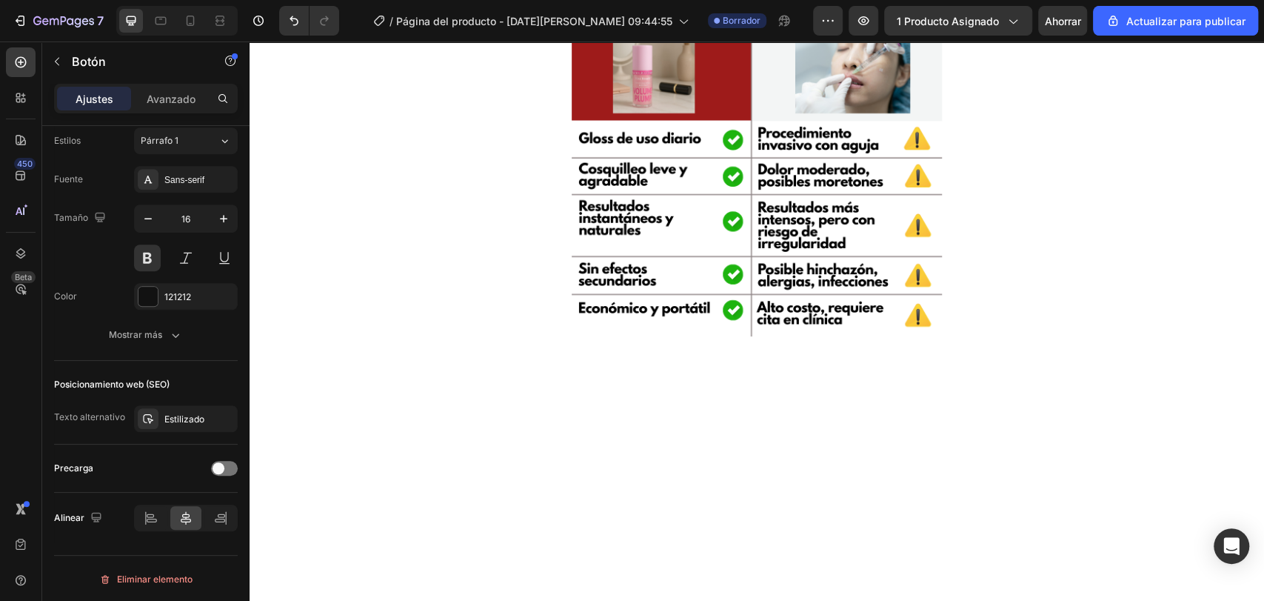
scroll to position [1810, 0]
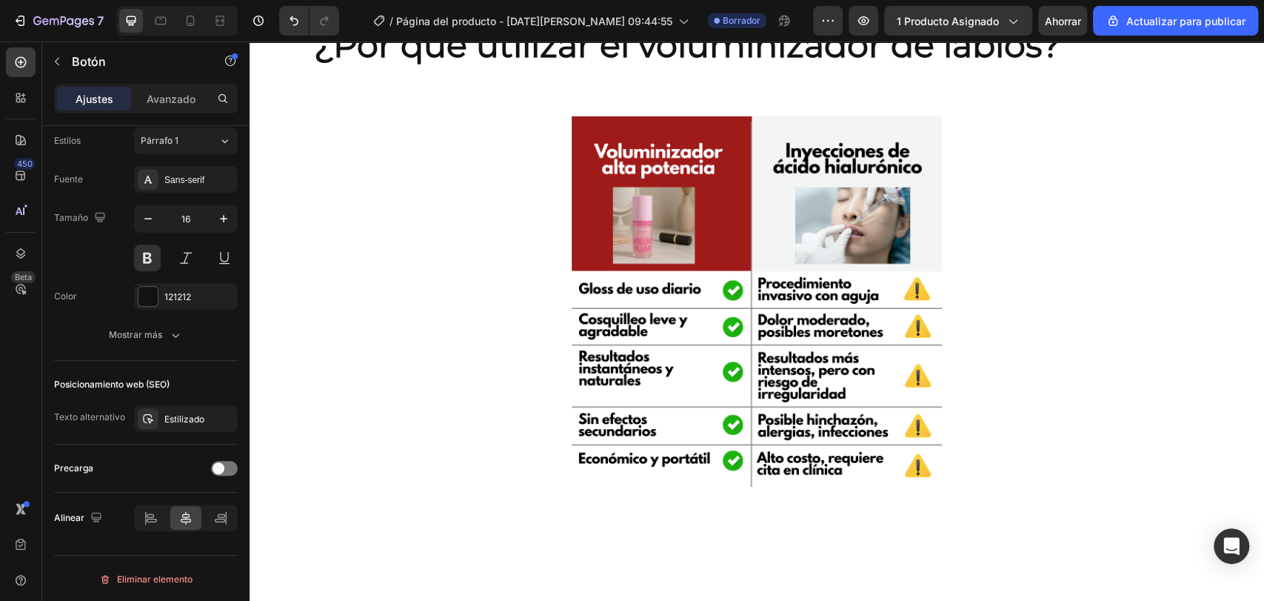
click at [190, 521] on icon at bounding box center [185, 517] width 15 height 15
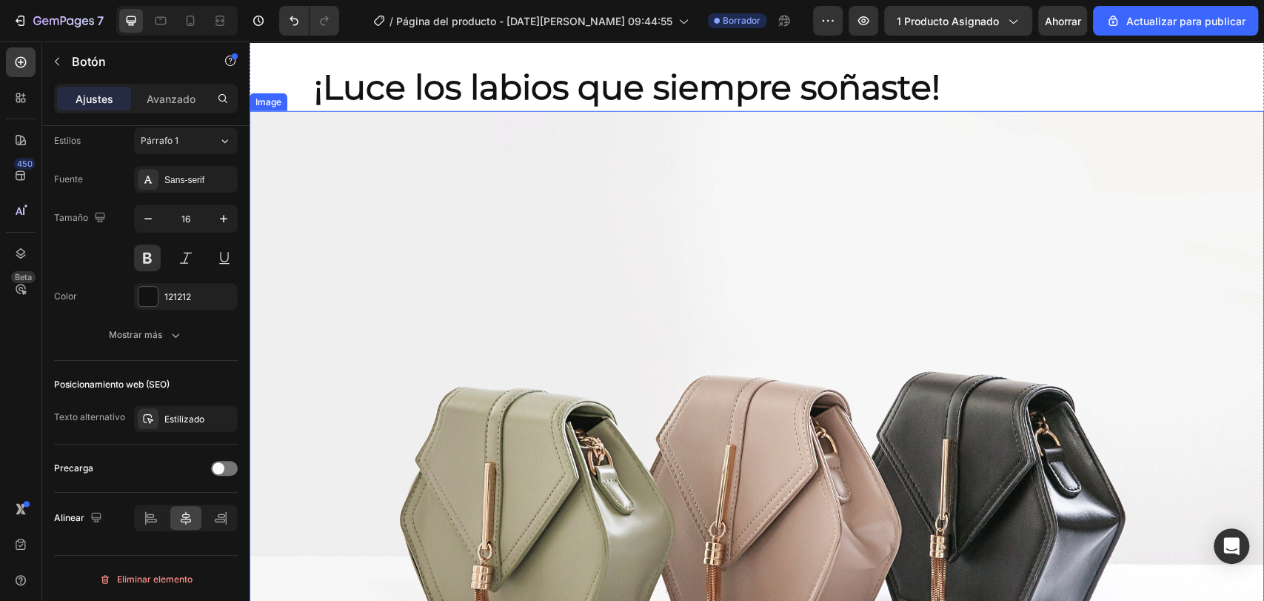
scroll to position [2879, 0]
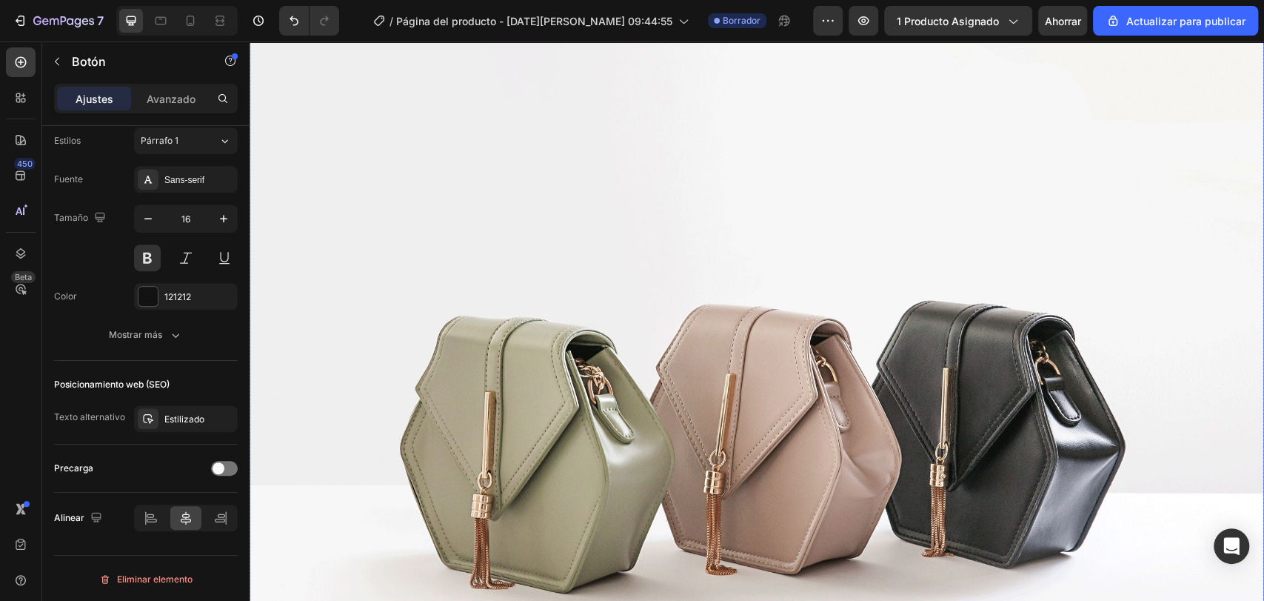
click at [599, 304] on img at bounding box center [757, 420] width 1015 height 761
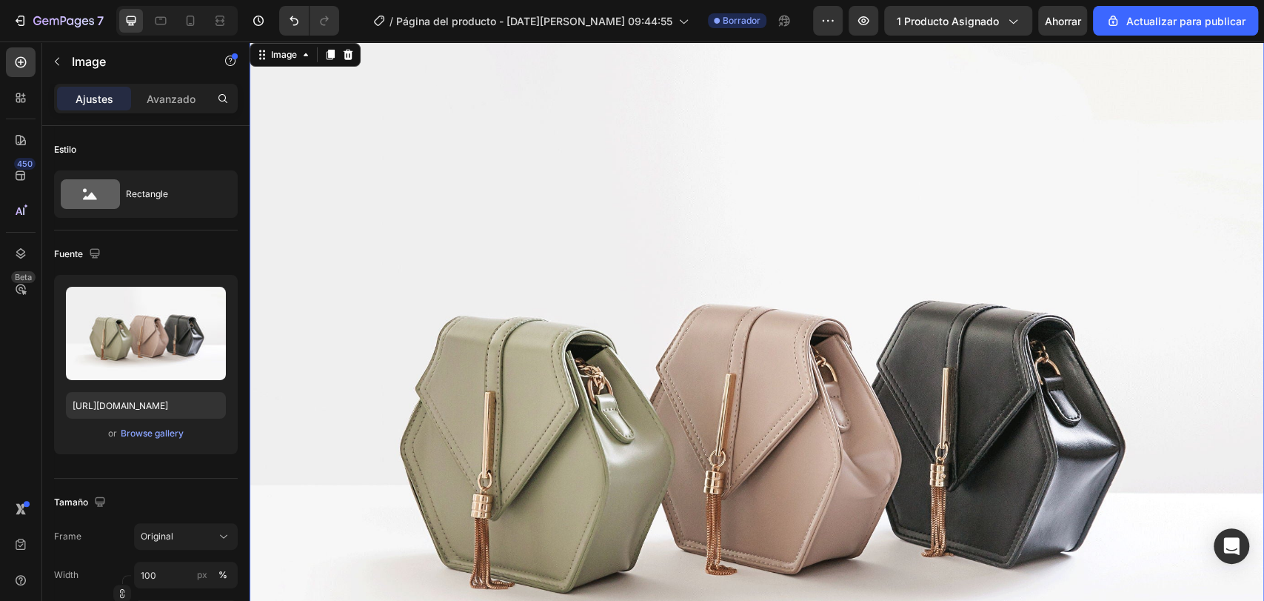
scroll to position [0, 0]
click at [148, 432] on font "Explorar la galería" at bounding box center [150, 432] width 76 height 11
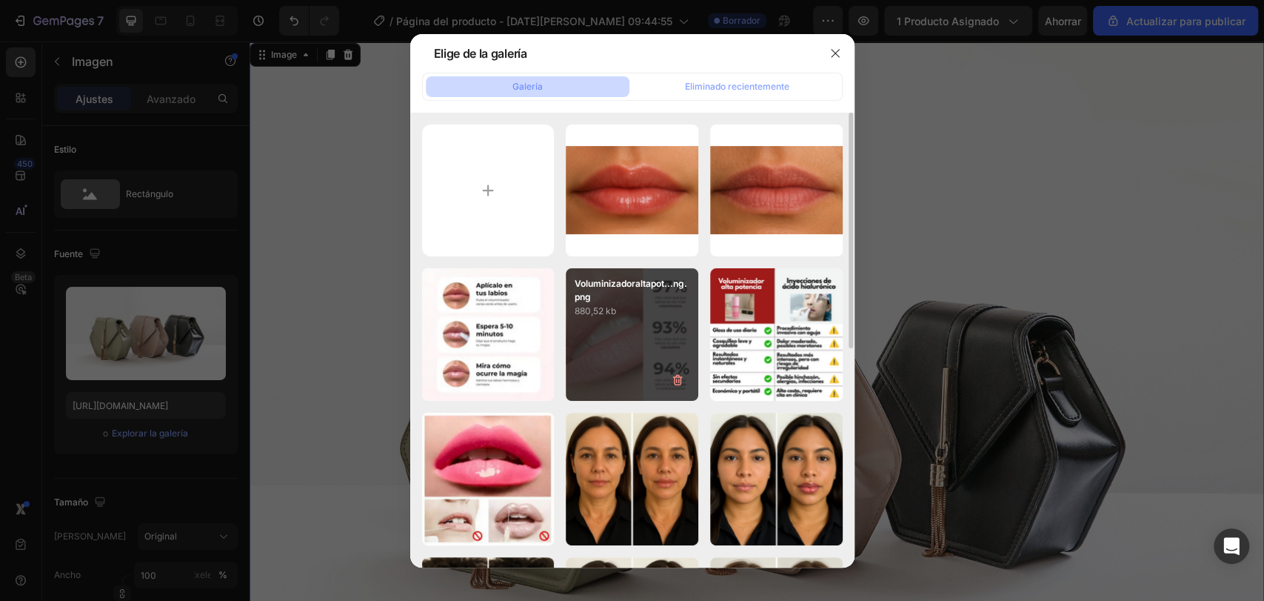
click at [594, 353] on div "Voluminizadoraltapot...ng.png 880,52 kb" at bounding box center [632, 334] width 133 height 133
type input "[URL][DOMAIN_NAME]"
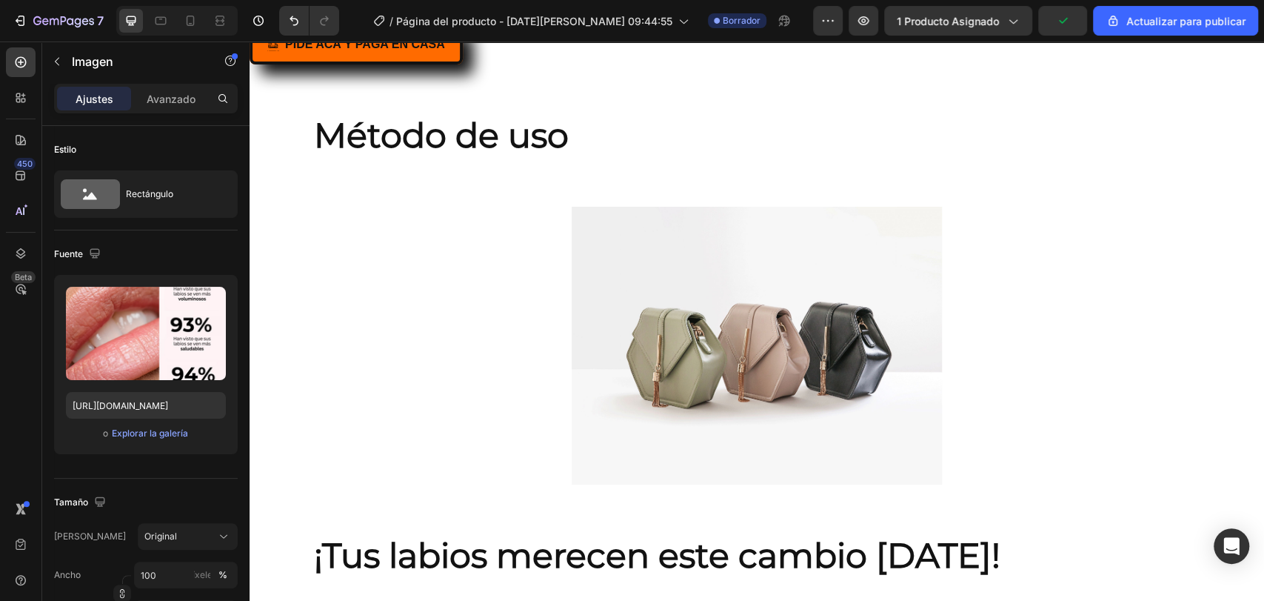
scroll to position [4114, 0]
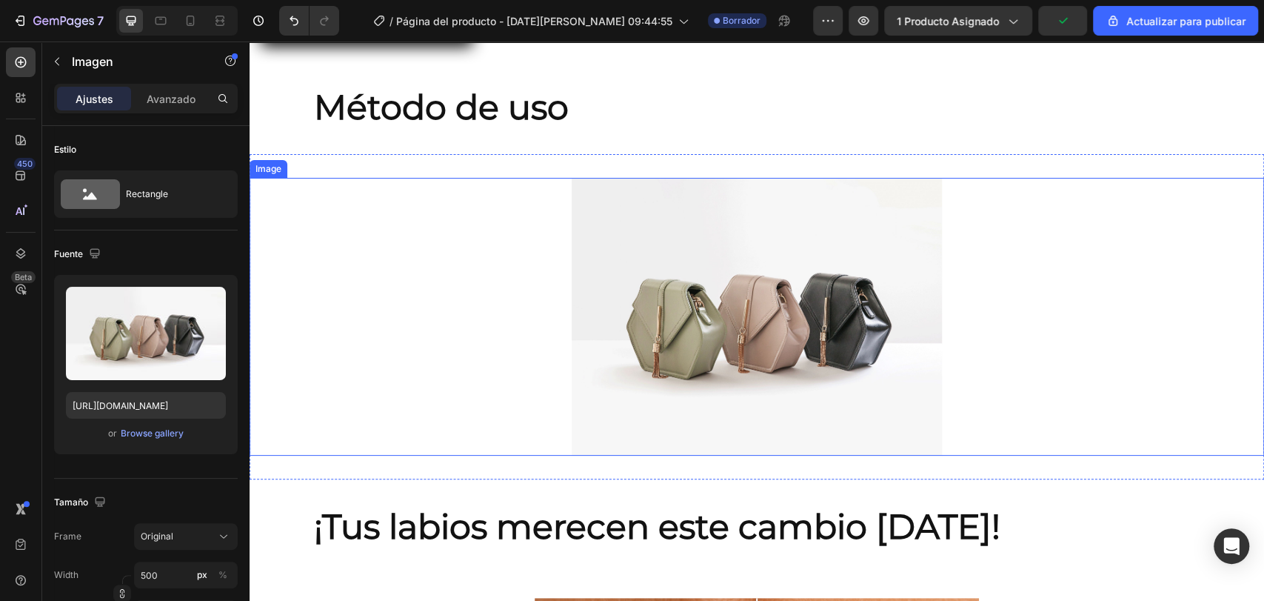
click at [747, 256] on img at bounding box center [757, 317] width 370 height 278
click at [155, 437] on font "Explorar la galería" at bounding box center [150, 432] width 76 height 11
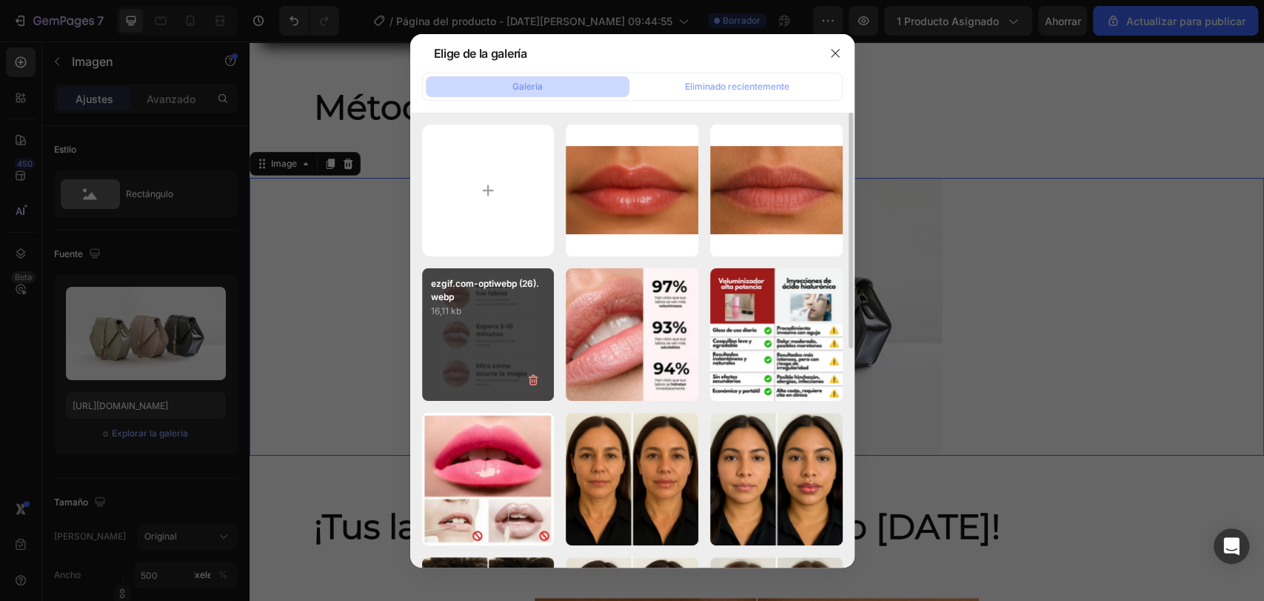
click at [462, 333] on div "ezgif.com-optiwebp (26).webp 16,11 kb" at bounding box center [488, 334] width 133 height 133
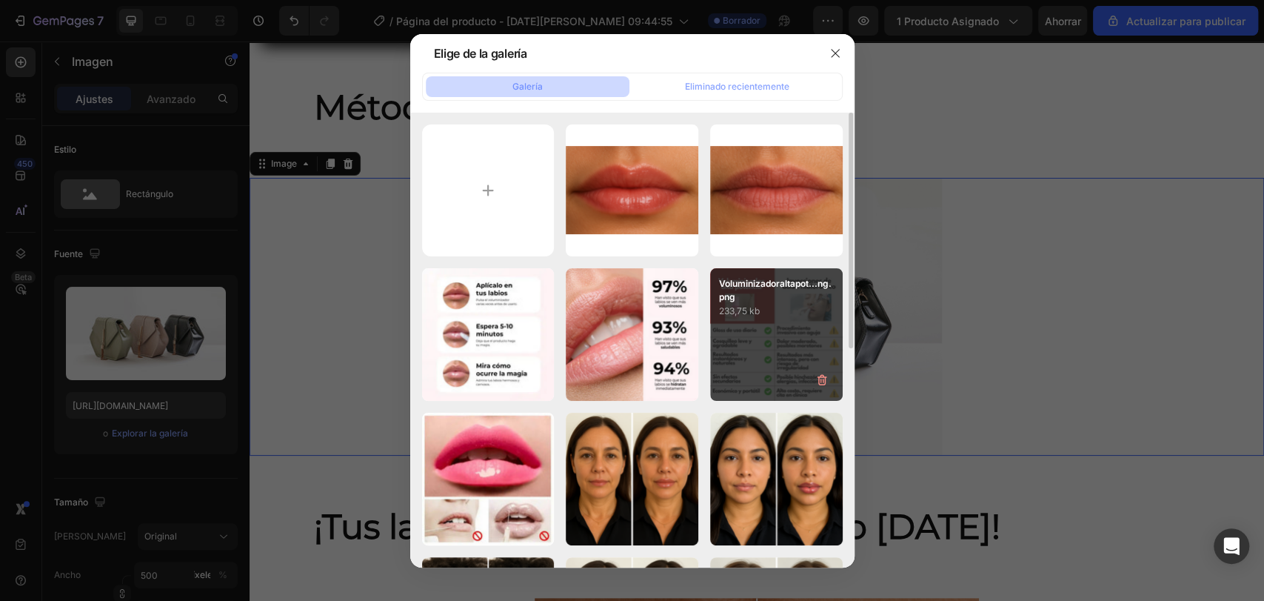
type input "[URL][DOMAIN_NAME]"
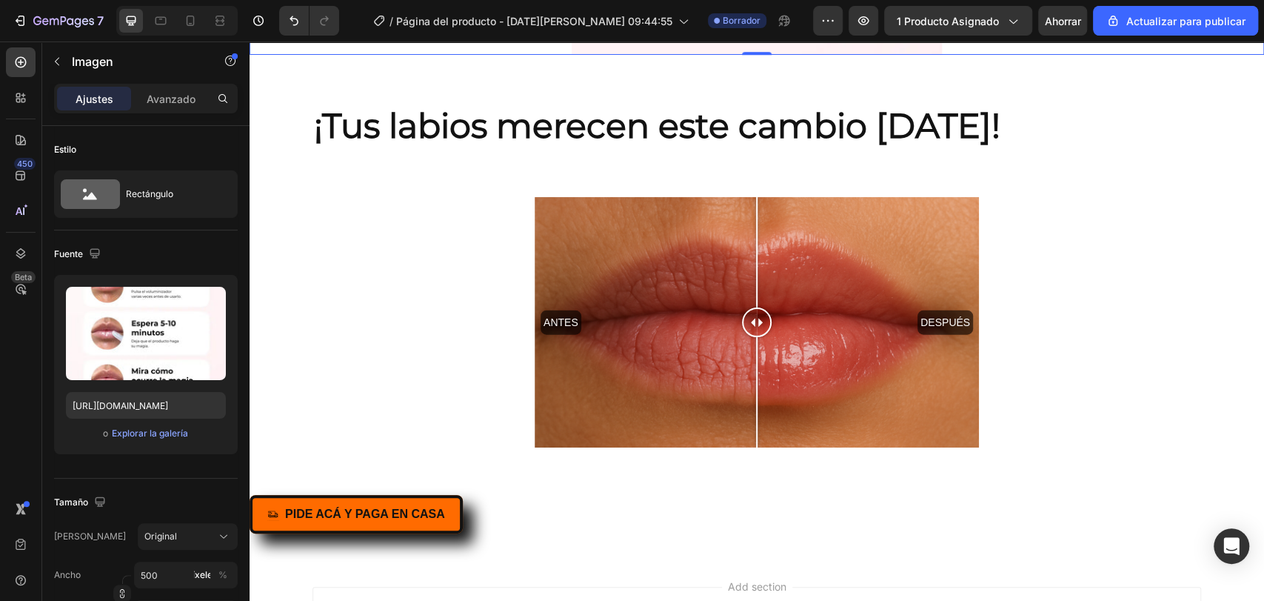
scroll to position [4690, 0]
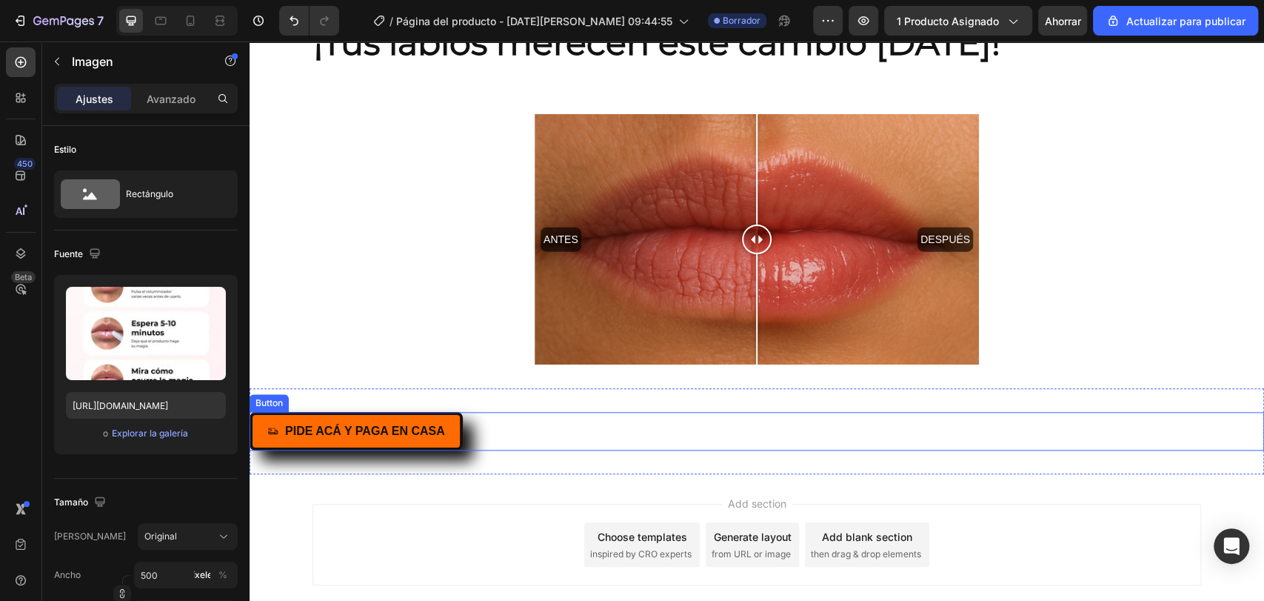
click at [543, 424] on div "PIDE ACÁ Y PAGA EN CASA Button" at bounding box center [757, 431] width 1015 height 39
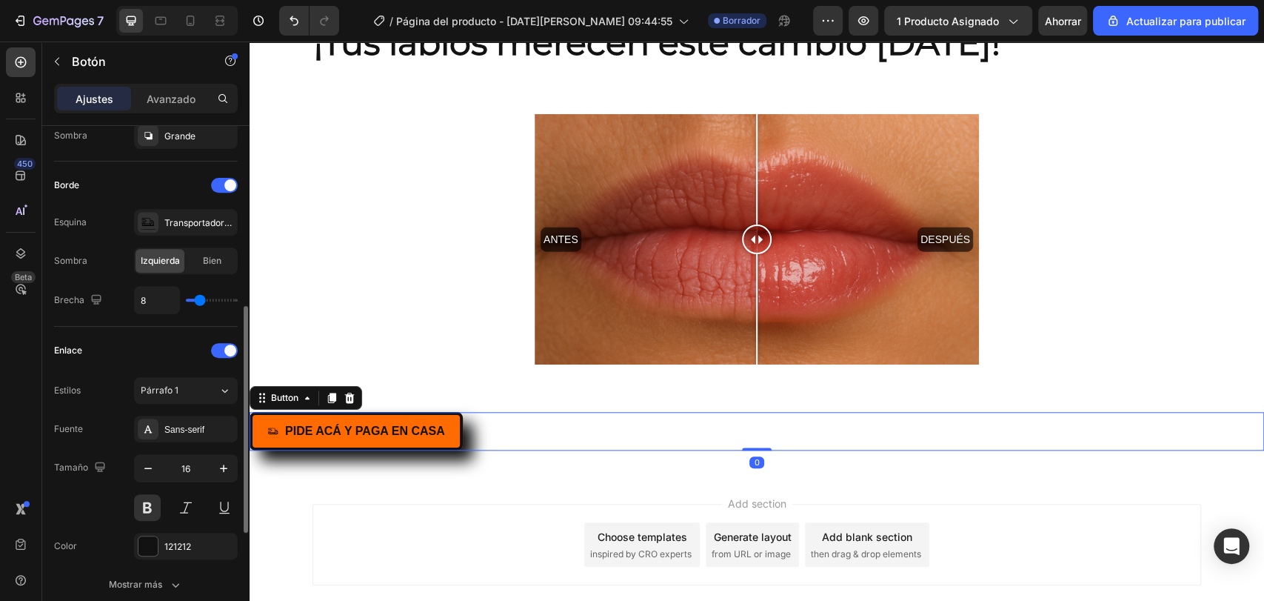
scroll to position [658, 0]
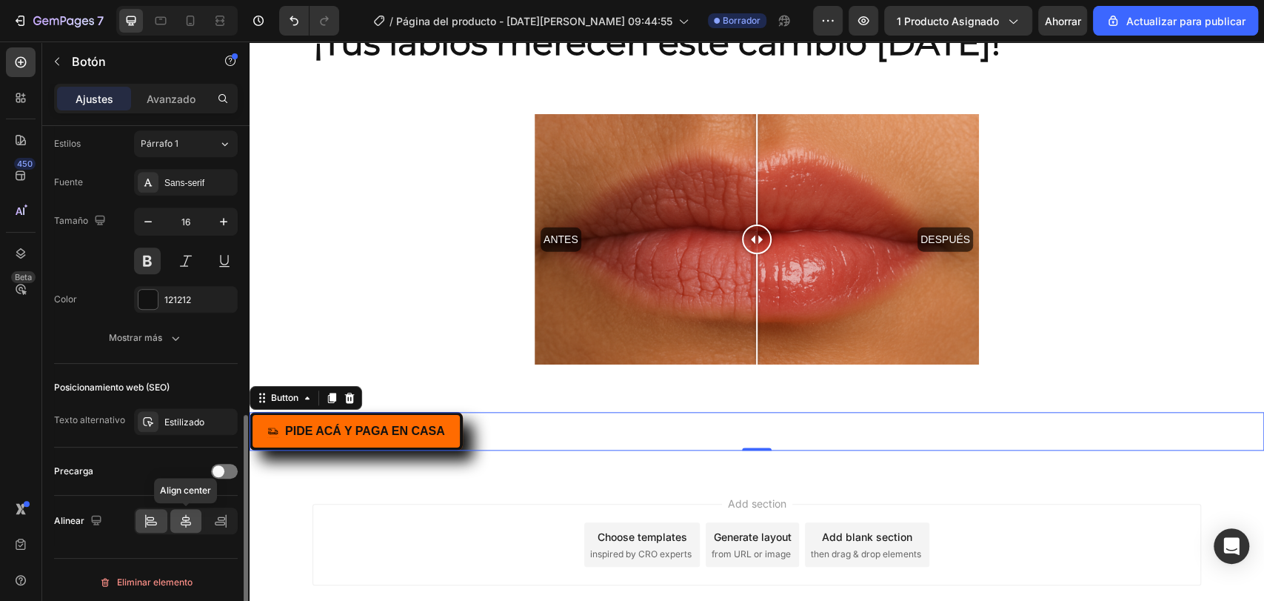
click at [183, 523] on icon at bounding box center [185, 520] width 15 height 15
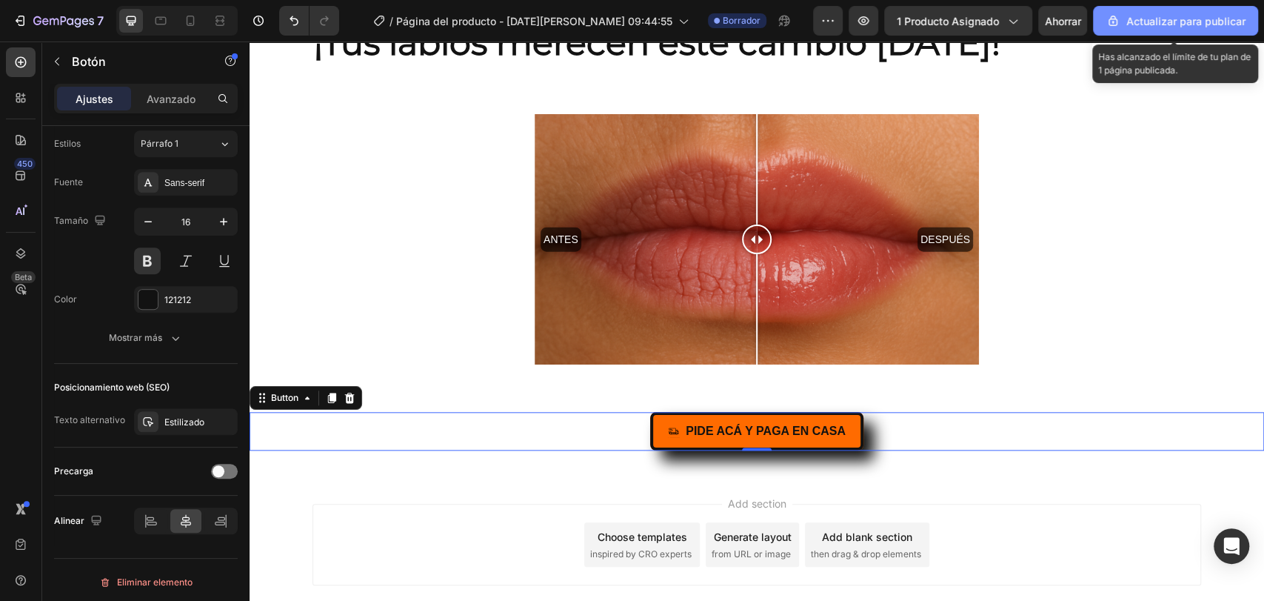
click at [1185, 24] on font "Actualizar para publicar" at bounding box center [1185, 21] width 119 height 13
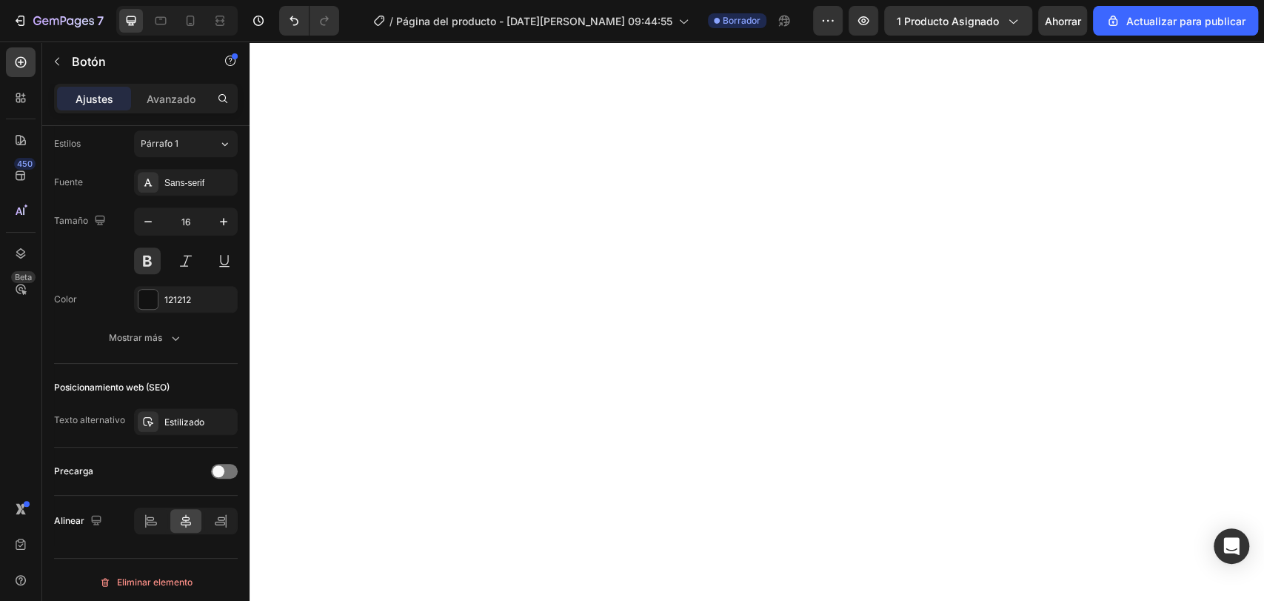
scroll to position [3281, 0]
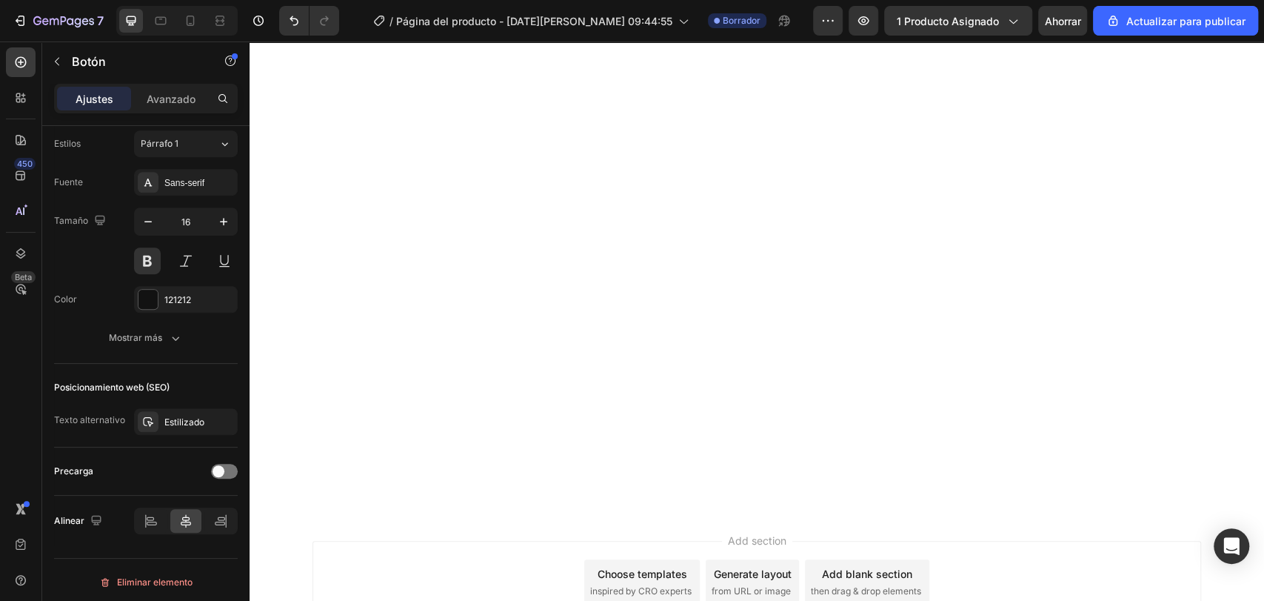
click at [174, 514] on div at bounding box center [186, 518] width 32 height 24
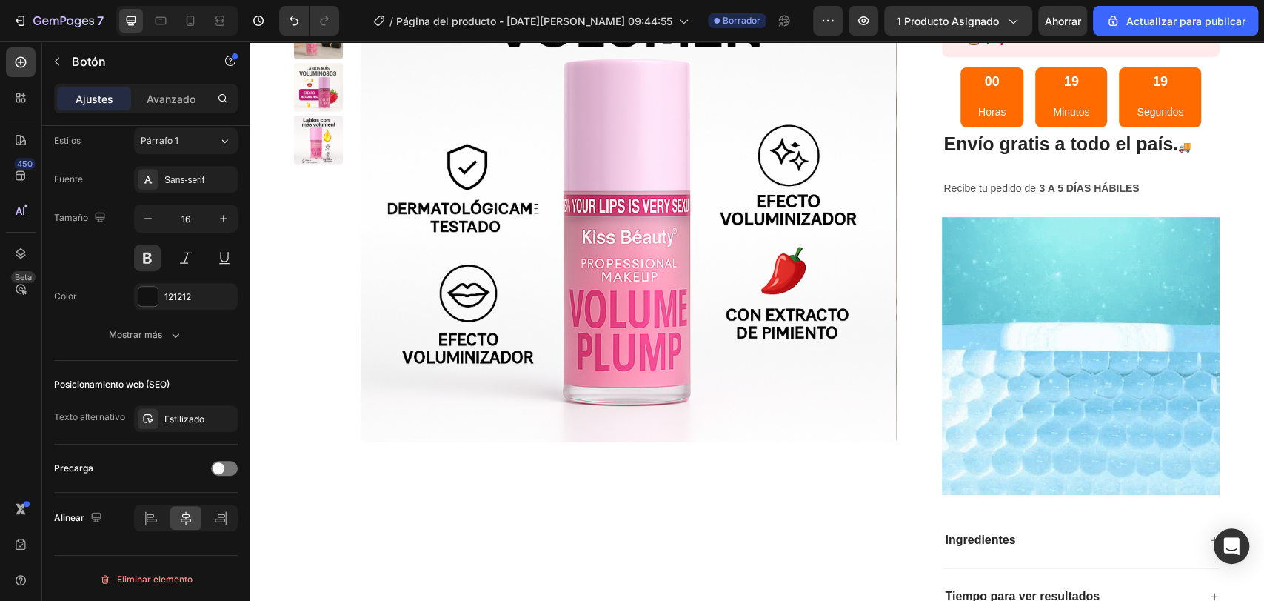
scroll to position [196, 0]
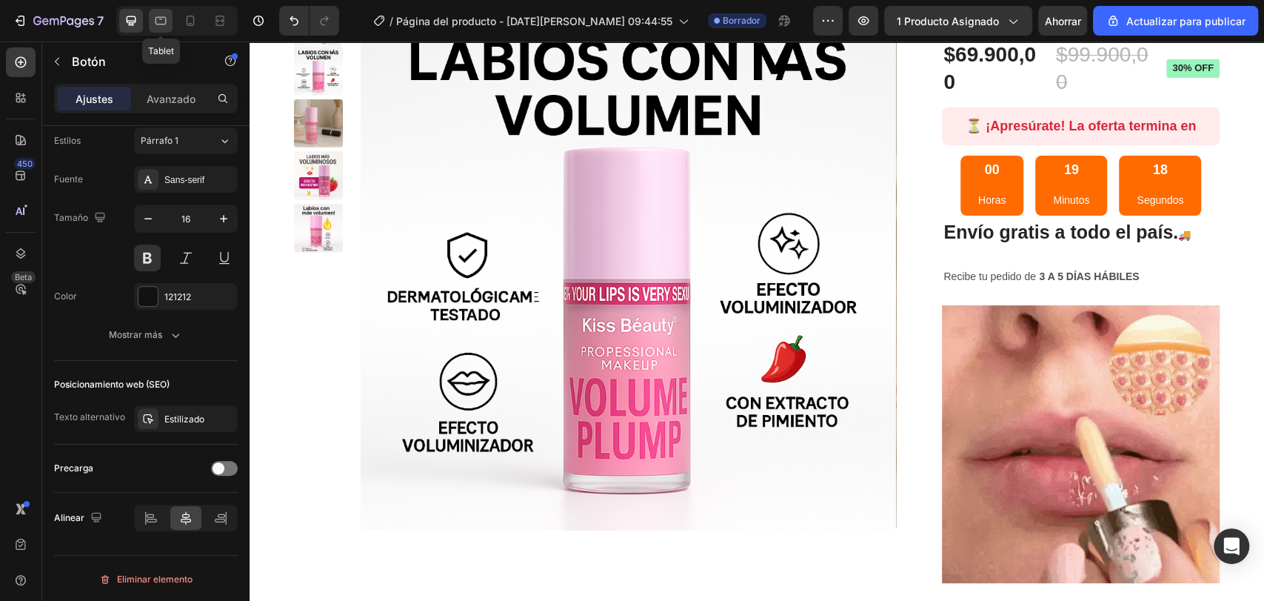
click at [156, 26] on icon at bounding box center [160, 20] width 15 height 15
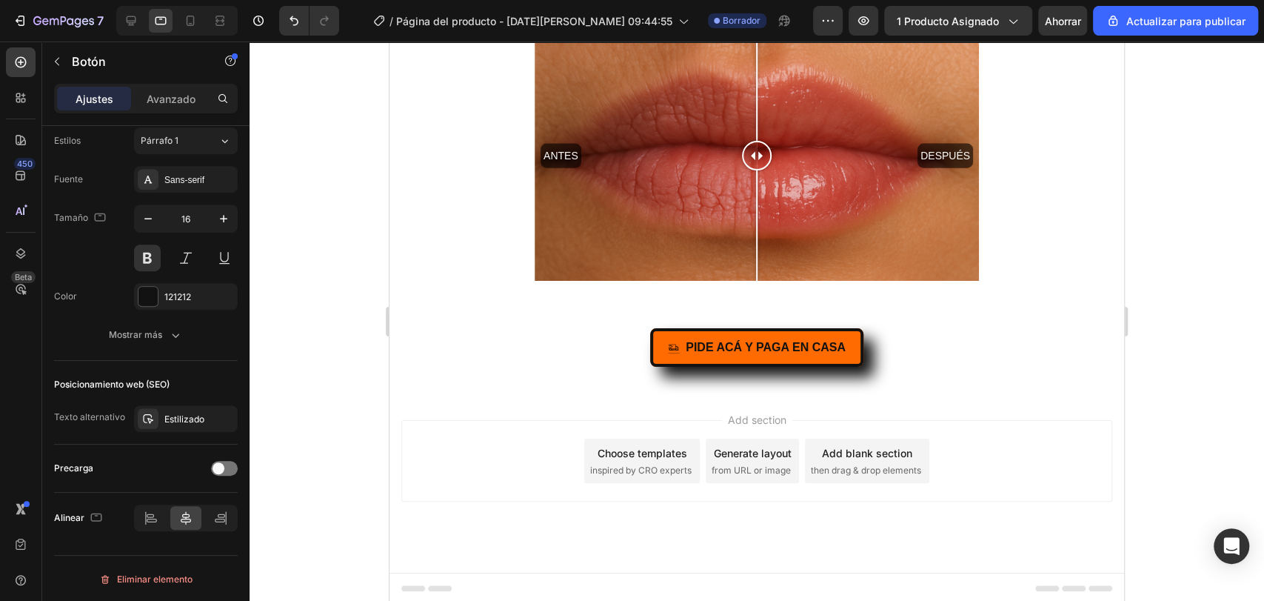
scroll to position [4531, 0]
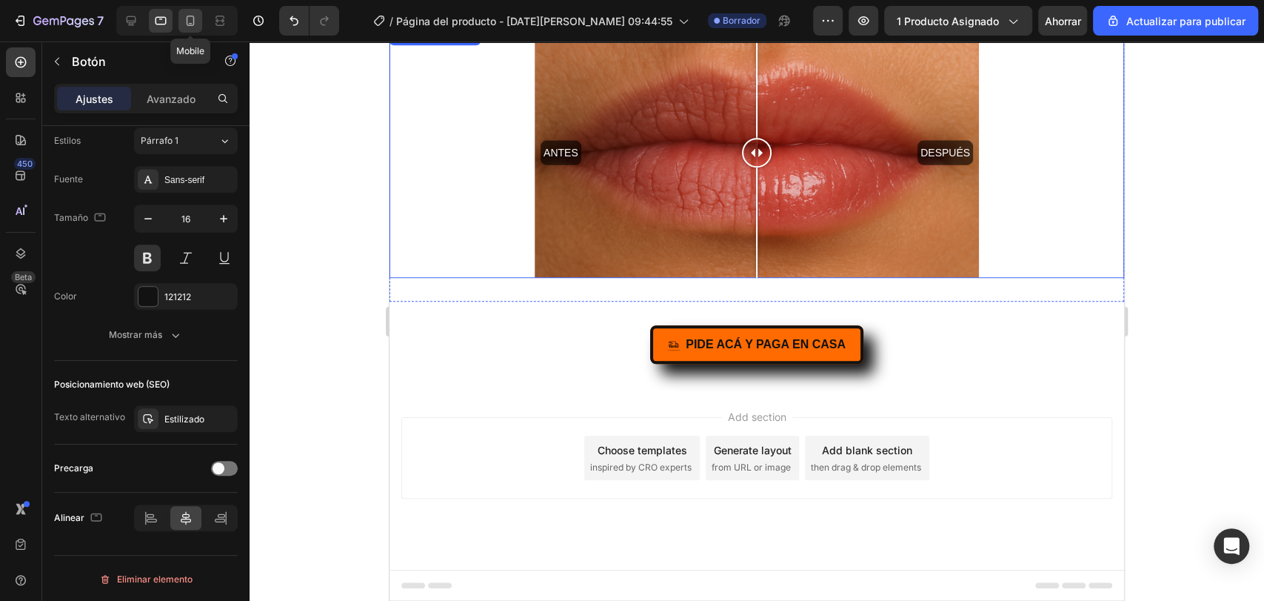
click at [196, 22] on icon at bounding box center [190, 20] width 15 height 15
type input "21"
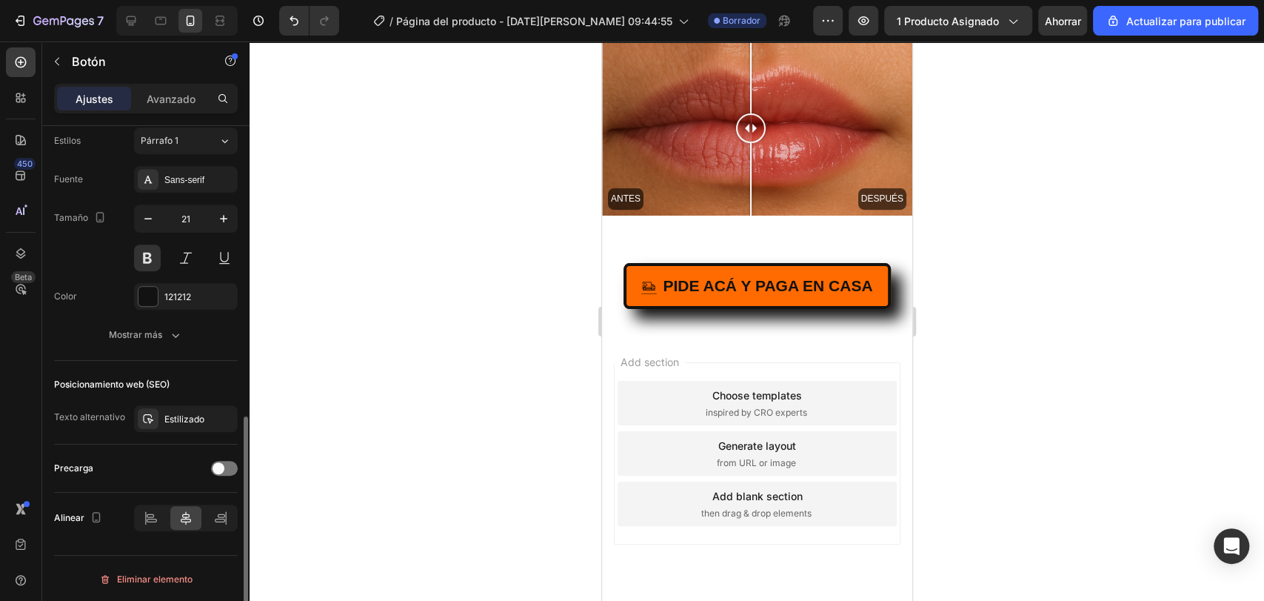
scroll to position [4151, 0]
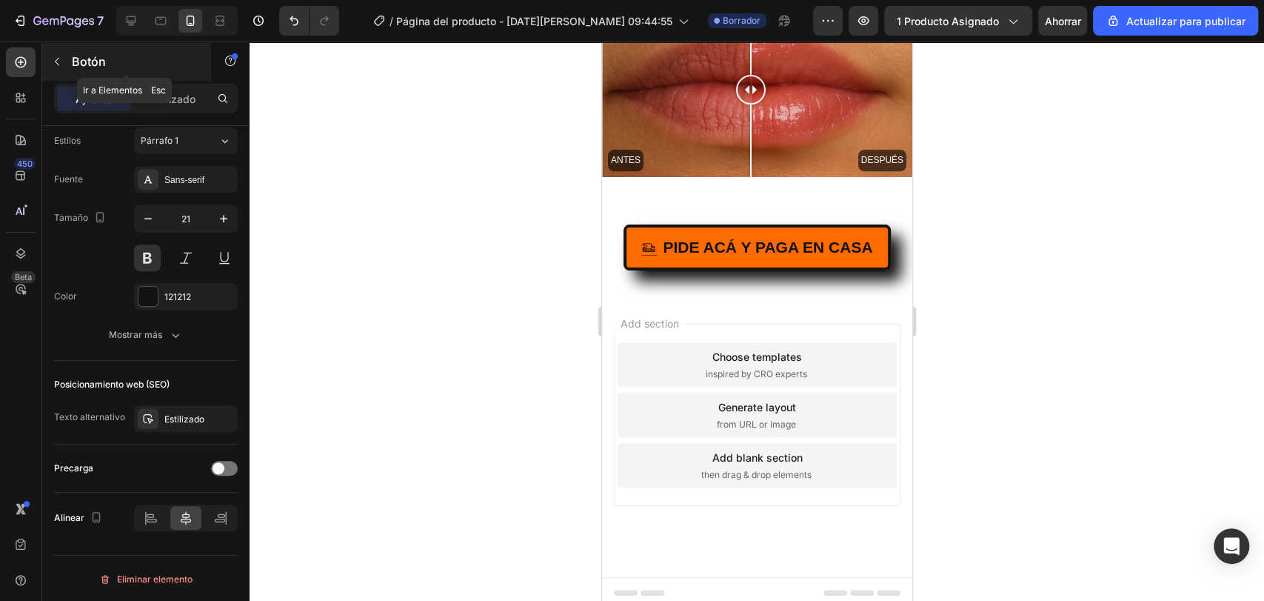
click at [68, 59] on button "button" at bounding box center [57, 62] width 24 height 24
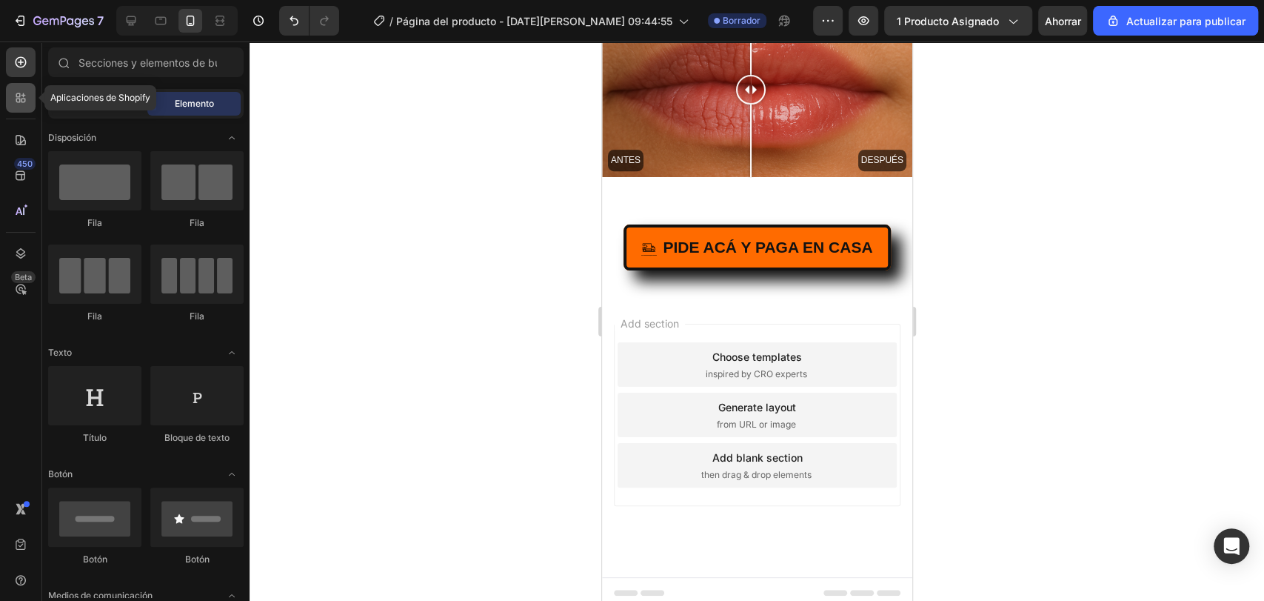
click at [16, 93] on icon at bounding box center [18, 95] width 4 height 4
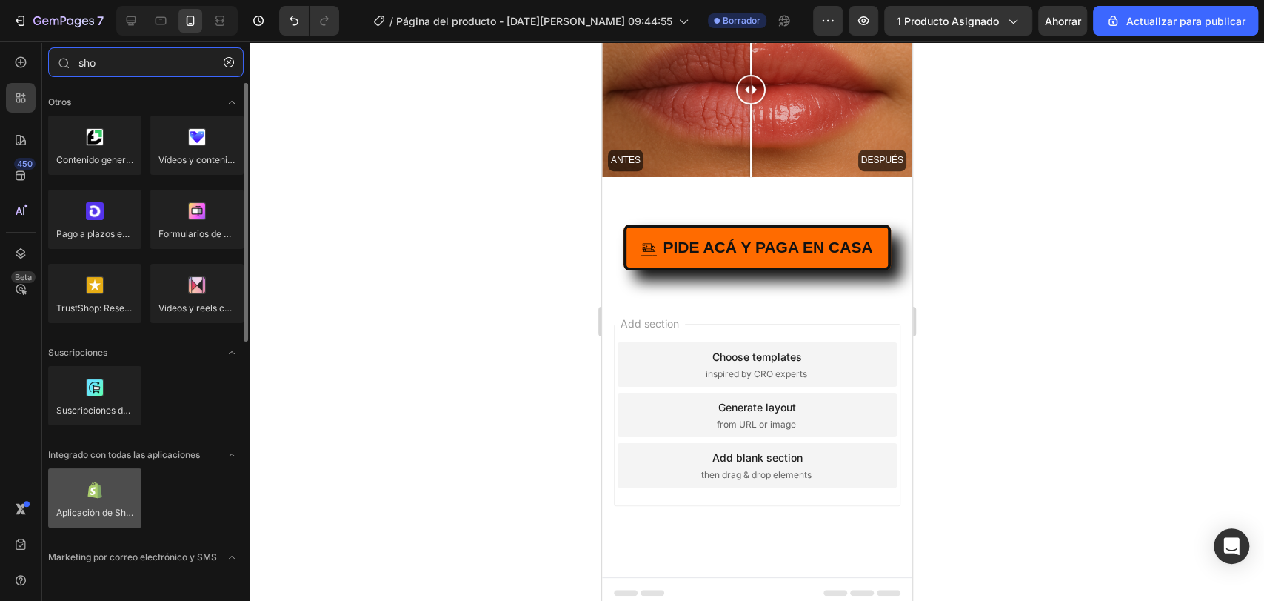
type input "sho"
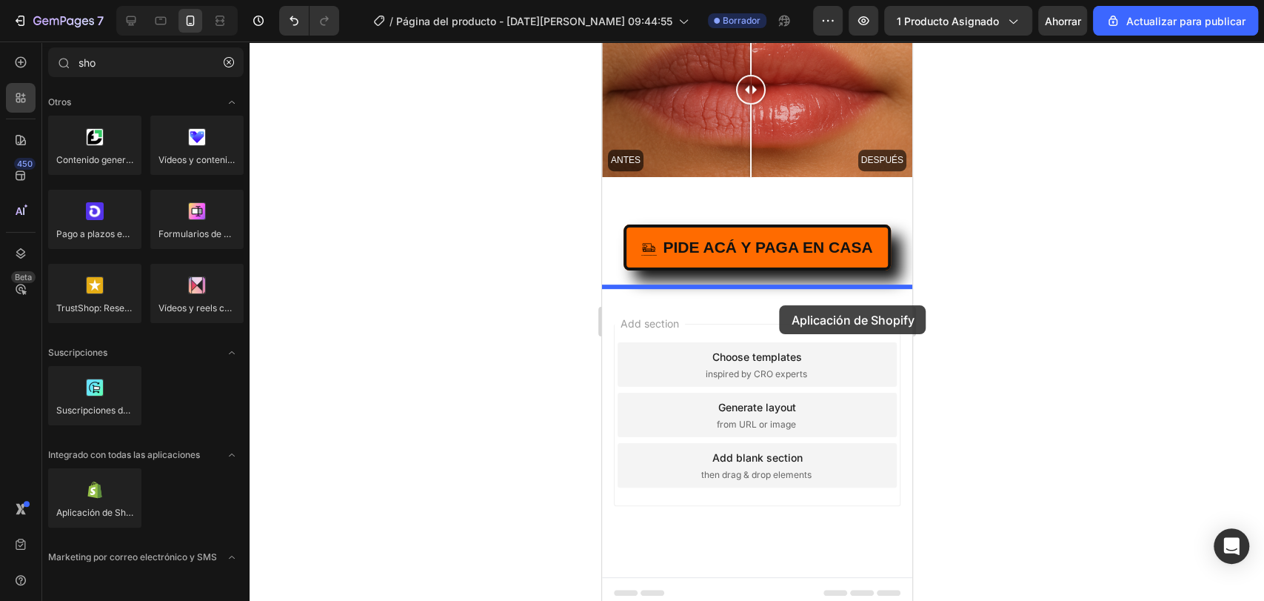
drag, startPoint x: 672, startPoint y: 530, endPoint x: 779, endPoint y: 304, distance: 250.1
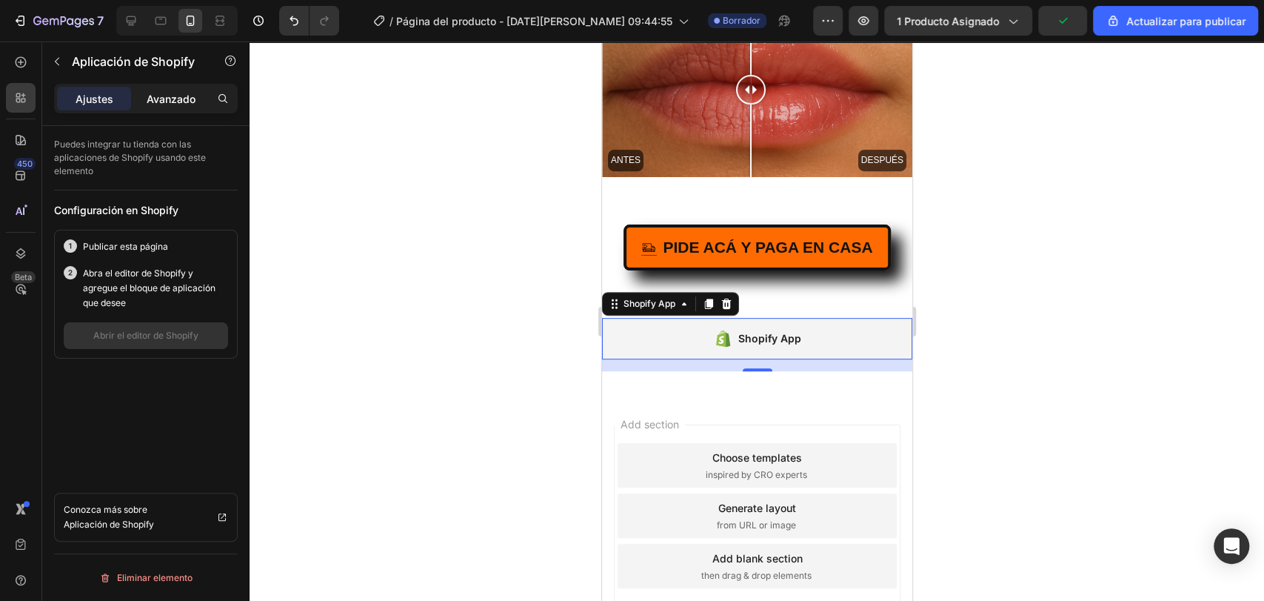
click at [172, 107] on div "Avanzado" at bounding box center [171, 99] width 74 height 24
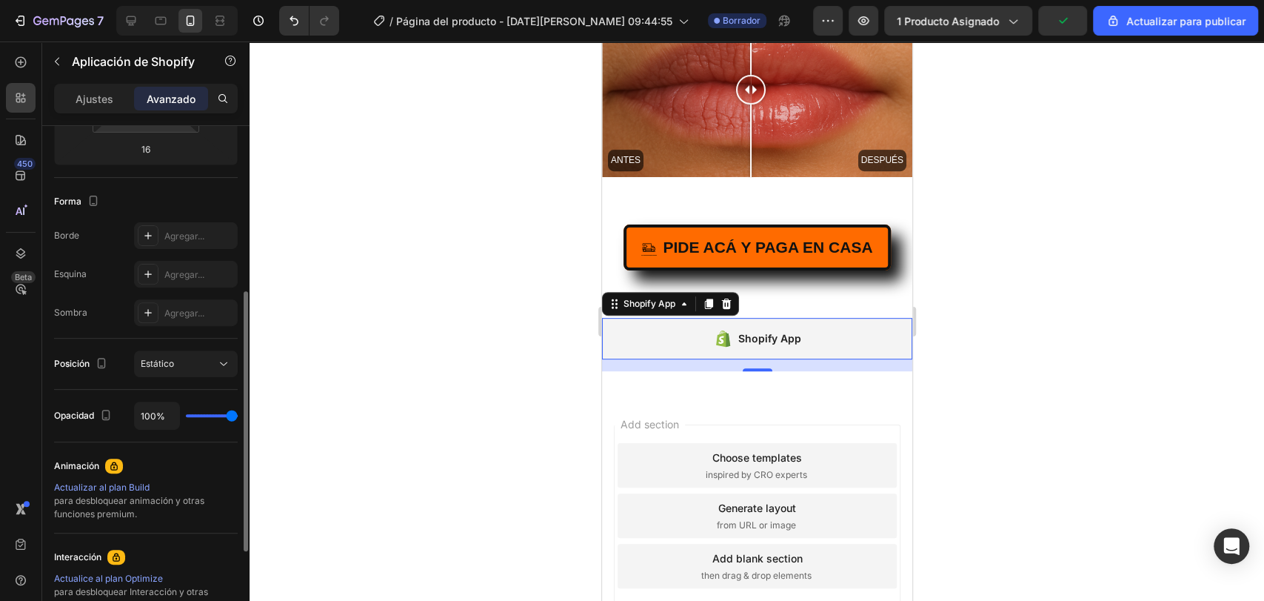
scroll to position [509, 0]
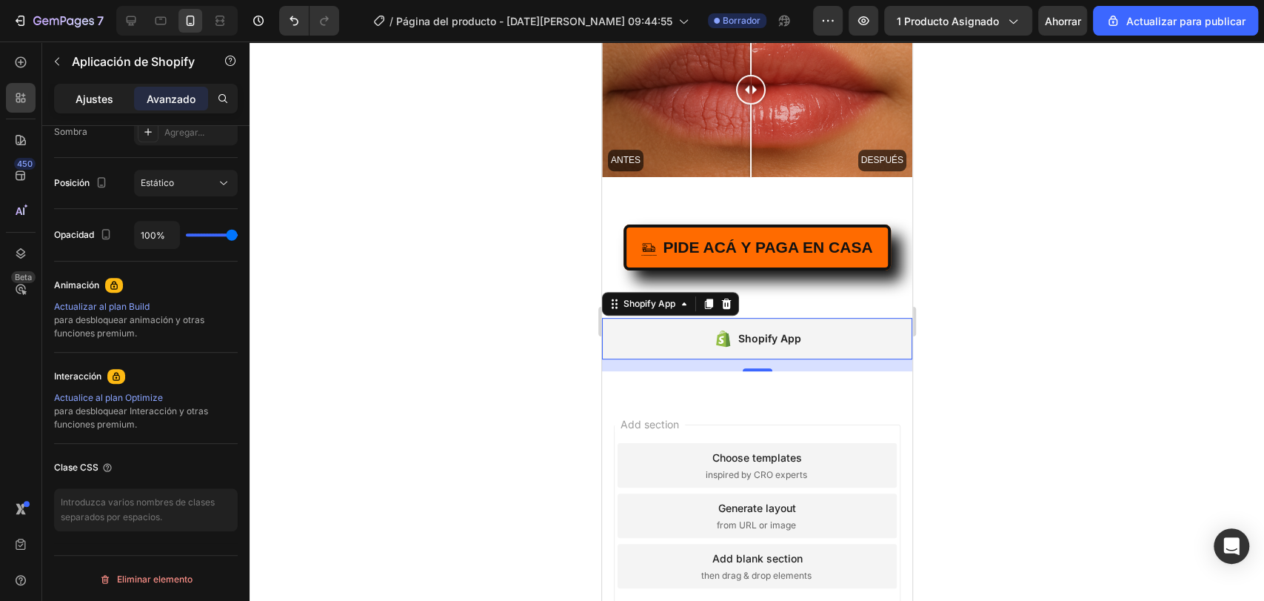
click at [78, 101] on font "Ajustes" at bounding box center [95, 99] width 38 height 13
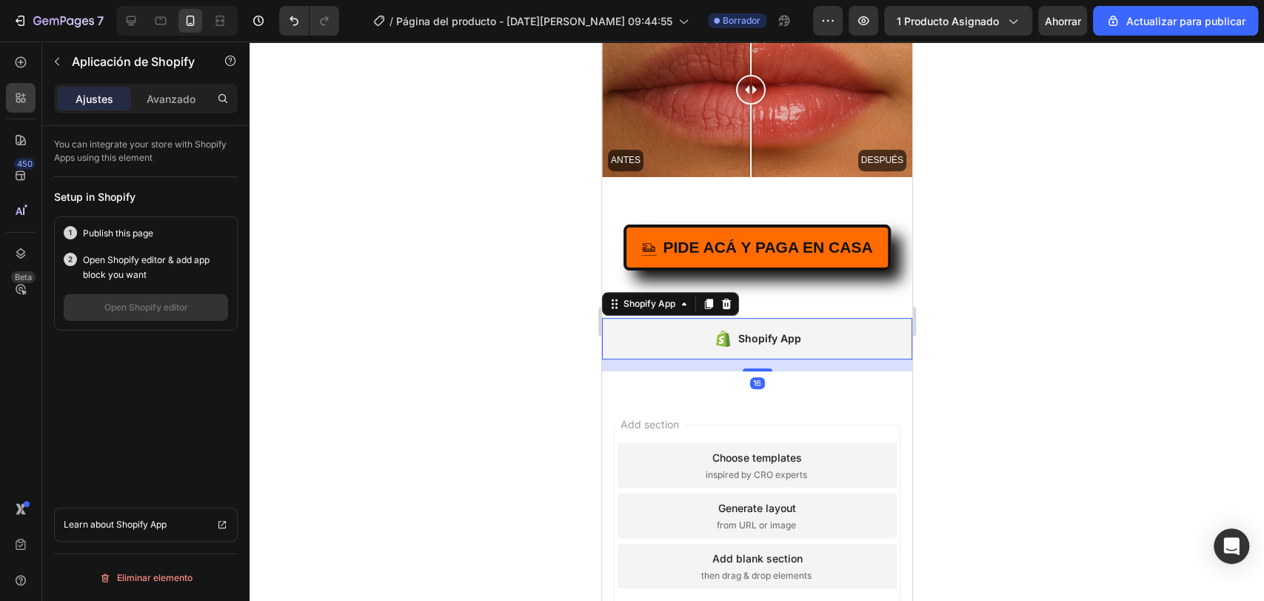
scroll to position [0, 0]
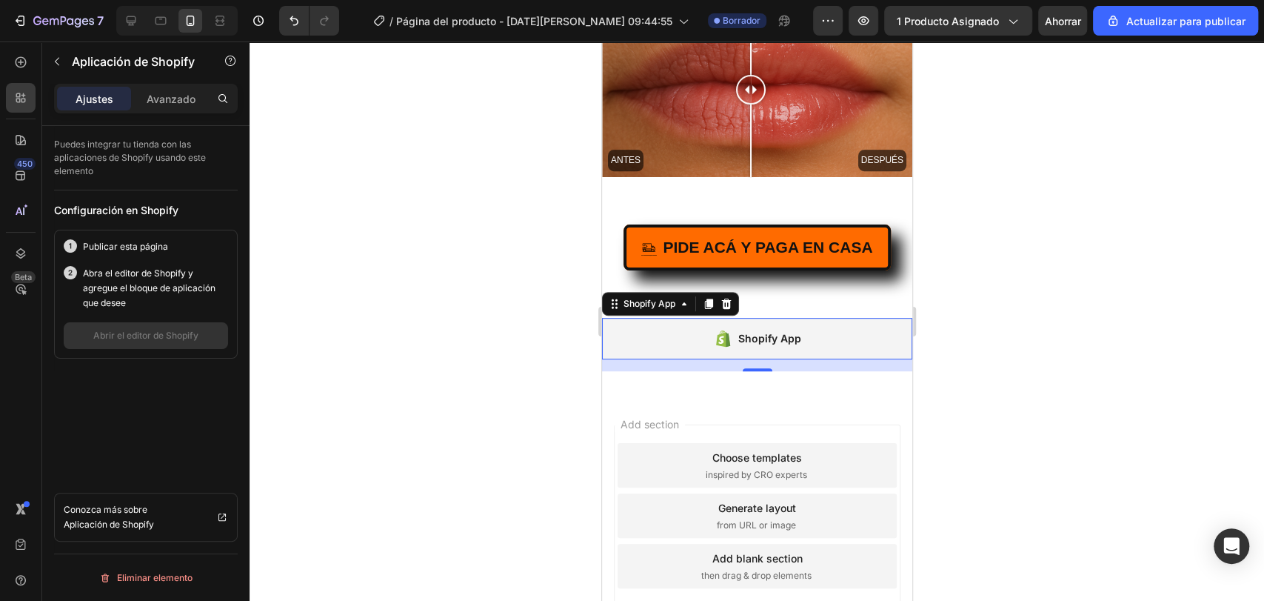
click at [381, 321] on div at bounding box center [757, 320] width 1015 height 559
